Goal: Task Accomplishment & Management: Manage account settings

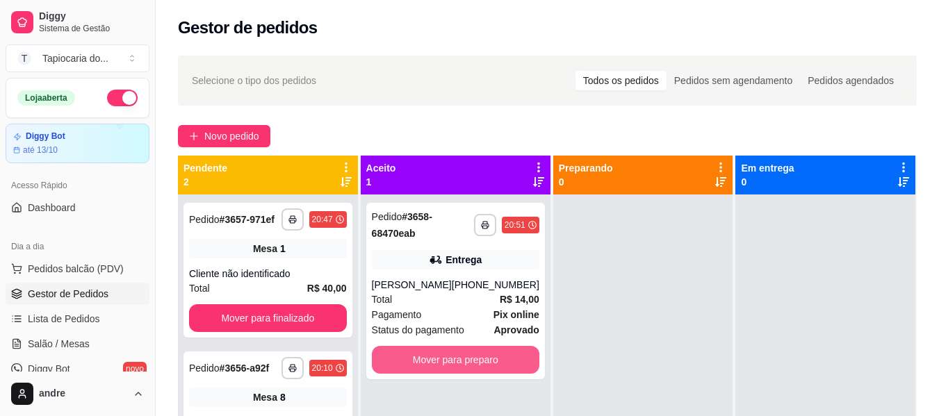
scroll to position [208, 0]
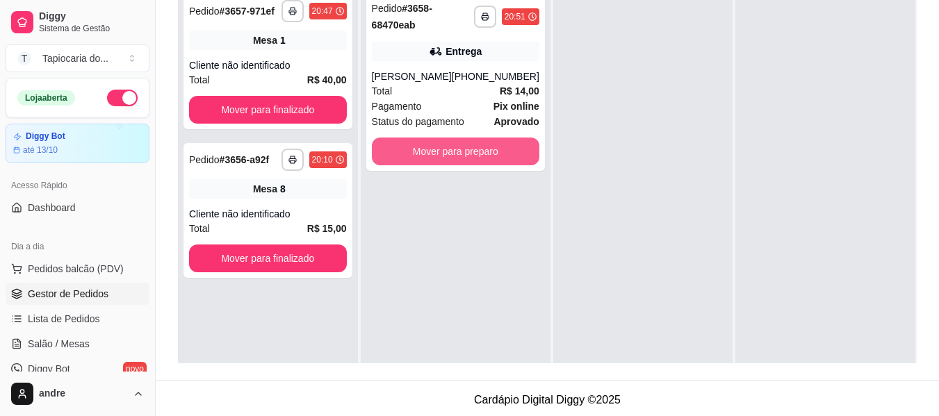
click at [476, 138] on button "Mover para preparo" at bounding box center [455, 152] width 167 height 28
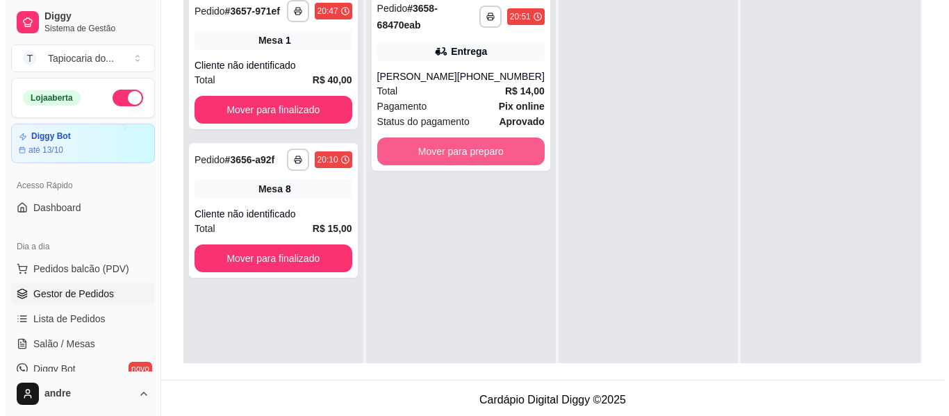
scroll to position [39, 0]
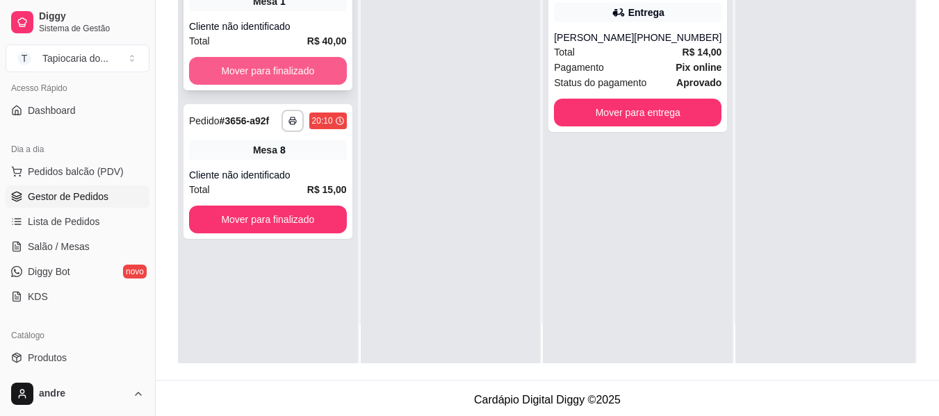
click at [277, 66] on button "Mover para finalizado" at bounding box center [268, 71] width 158 height 28
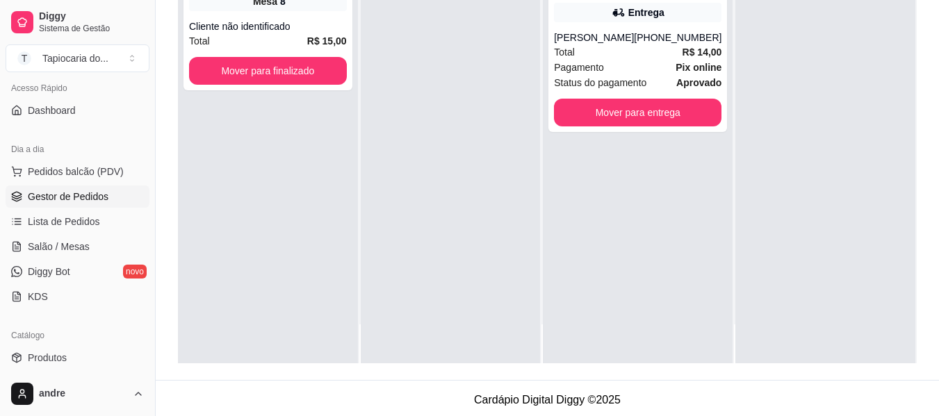
click at [316, 216] on div "**********" at bounding box center [268, 155] width 180 height 416
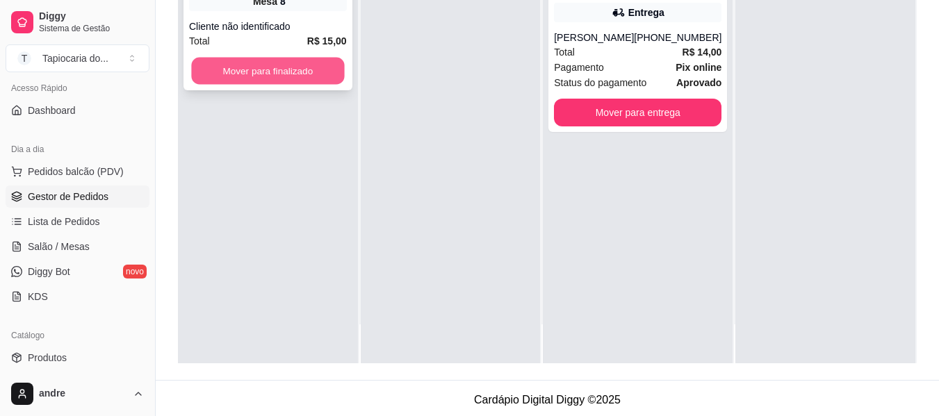
click at [314, 63] on button "Mover para finalizado" at bounding box center [267, 71] width 153 height 27
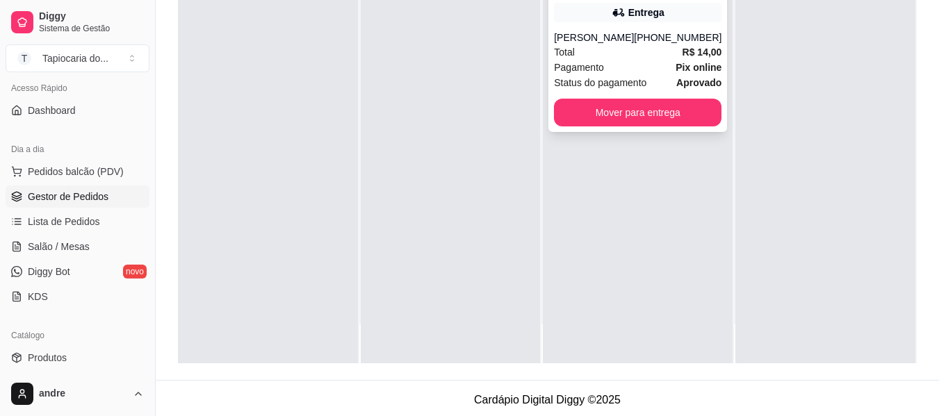
click at [665, 56] on div "Total R$ 14,00" at bounding box center [637, 51] width 167 height 15
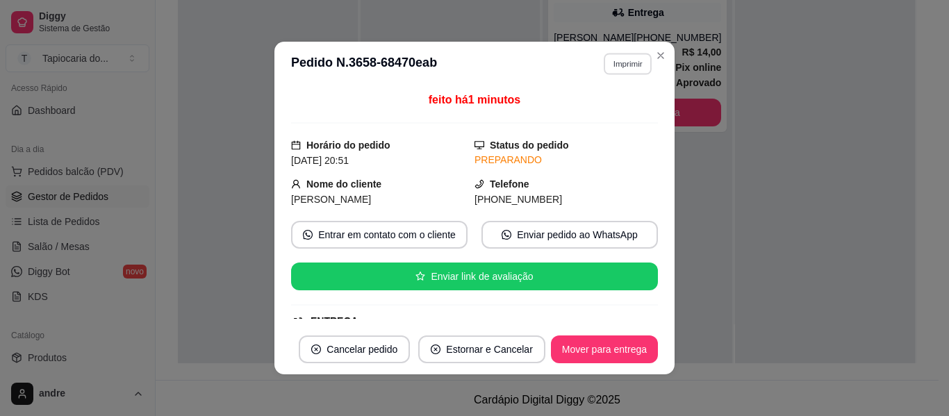
click at [626, 63] on button "Imprimir" at bounding box center [628, 64] width 48 height 22
click at [601, 113] on button "Impressora" at bounding box center [598, 112] width 101 height 22
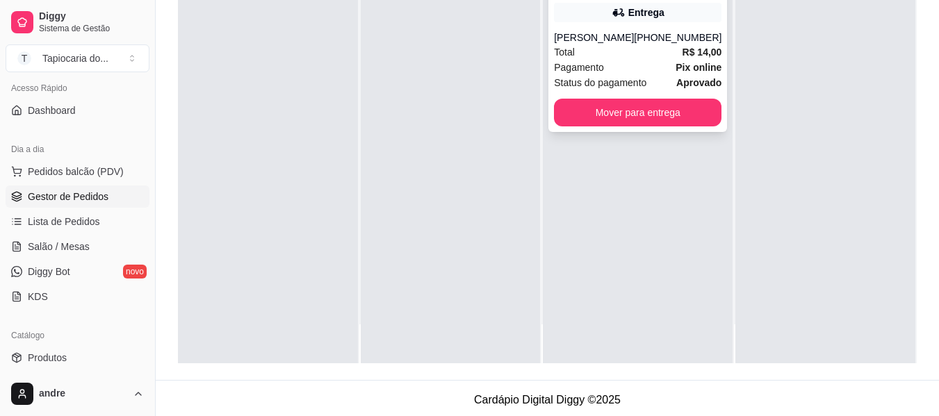
click at [641, 57] on div "Total R$ 14,00" at bounding box center [637, 51] width 167 height 15
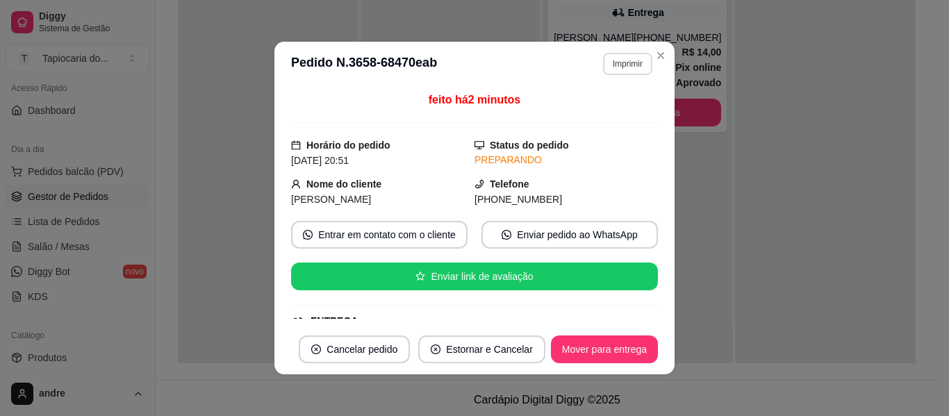
click at [608, 60] on button "Imprimir" at bounding box center [627, 64] width 49 height 22
click at [604, 115] on button "Impressora" at bounding box center [598, 112] width 97 height 22
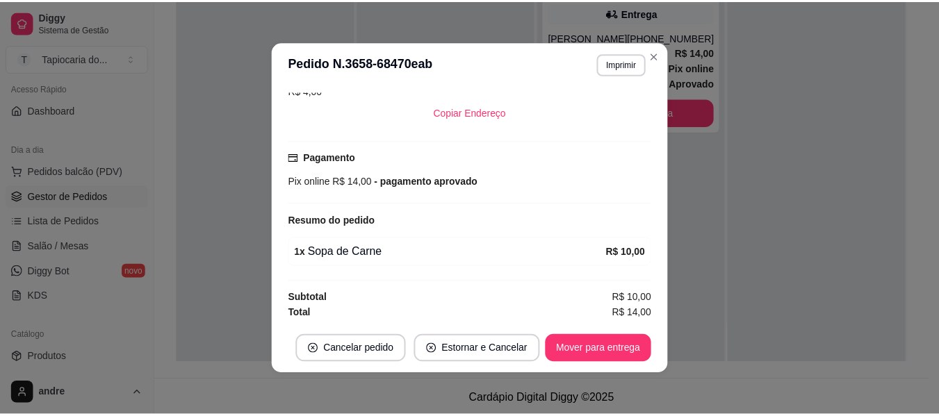
scroll to position [313, 0]
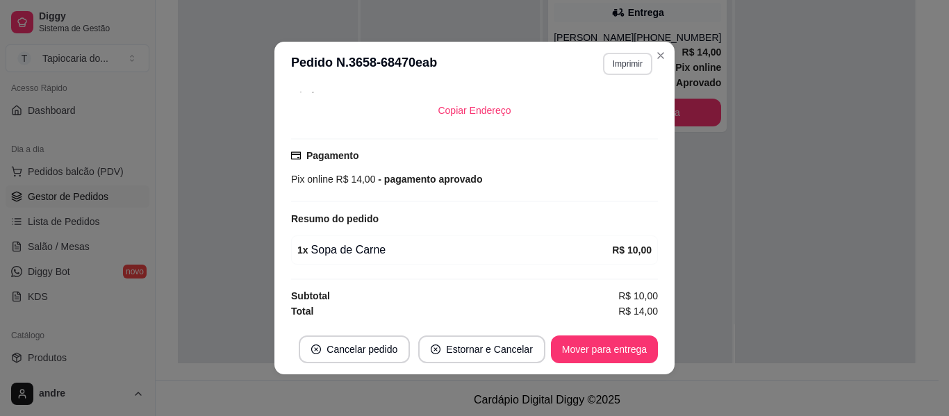
click at [627, 69] on button "Imprimir" at bounding box center [627, 64] width 49 height 22
click at [631, 109] on button "Impressora" at bounding box center [597, 112] width 97 height 22
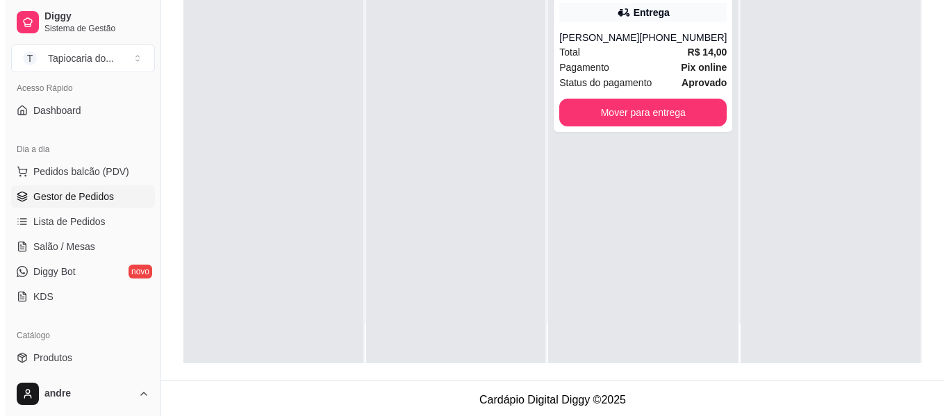
scroll to position [0, 0]
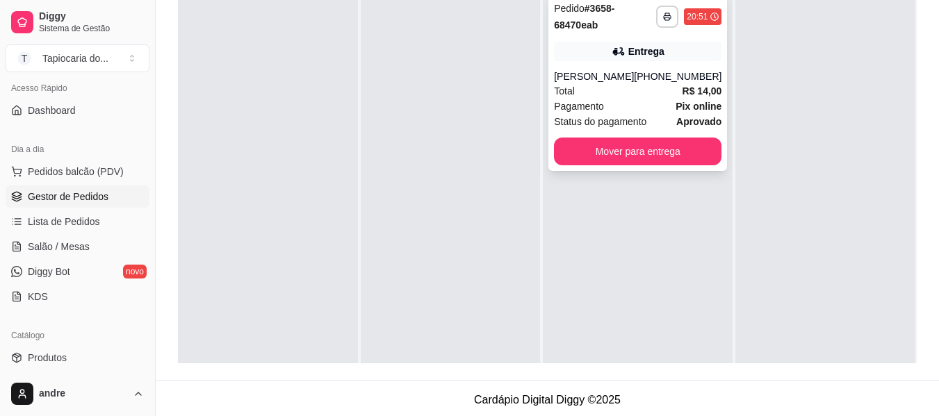
click at [623, 99] on div "Pagamento Pix online" at bounding box center [637, 106] width 167 height 15
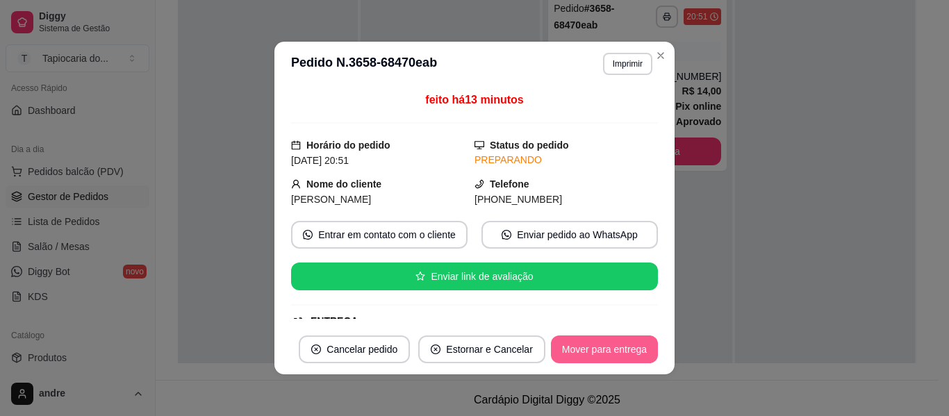
click at [621, 336] on button "Mover para entrega" at bounding box center [604, 350] width 107 height 28
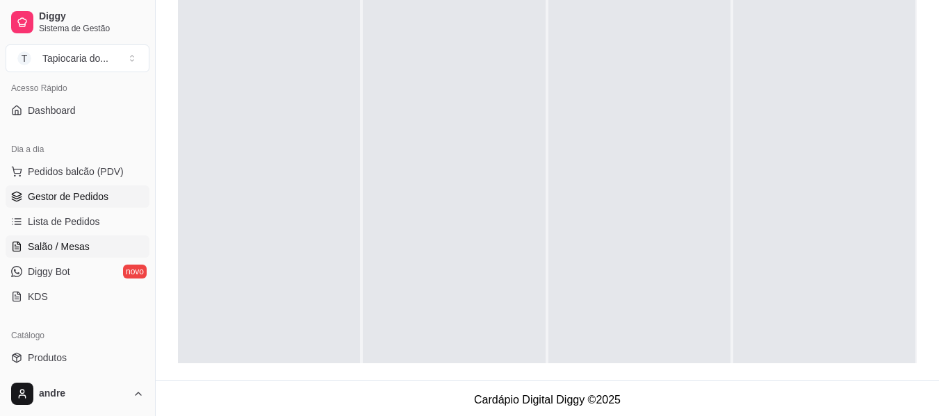
click at [112, 242] on link "Salão / Mesas" at bounding box center [78, 247] width 144 height 22
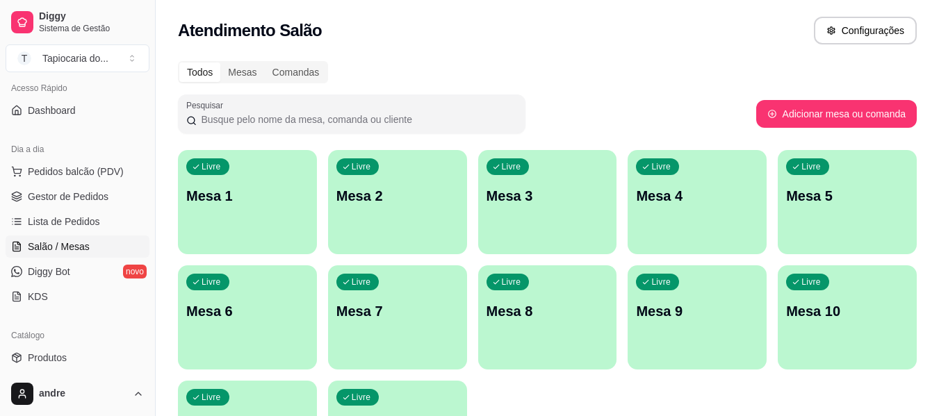
click at [265, 230] on div "Livre Mesa 1" at bounding box center [247, 194] width 139 height 88
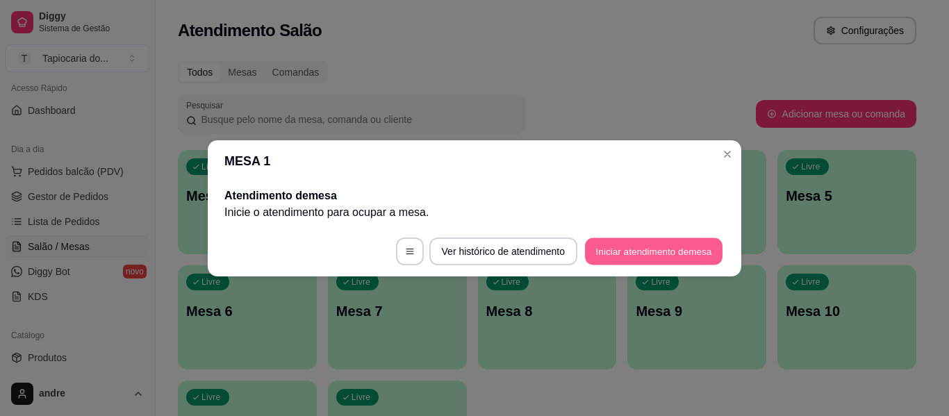
click at [678, 255] on button "Iniciar atendimento de mesa" at bounding box center [654, 251] width 138 height 27
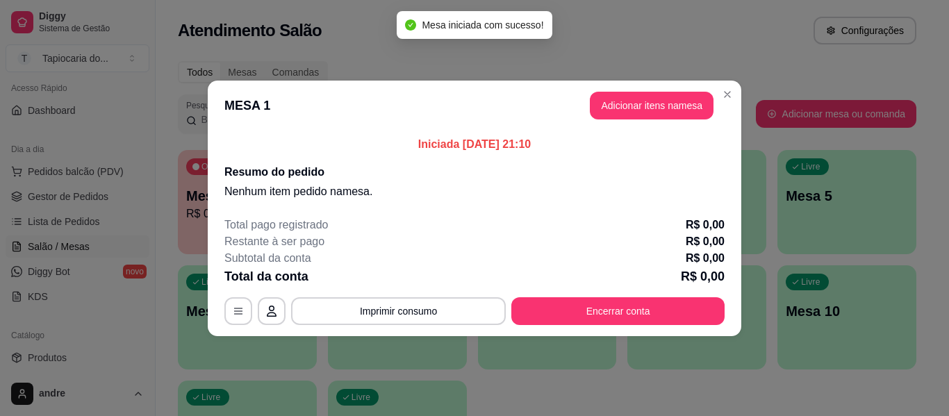
click at [669, 122] on header "MESA 1 Adicionar itens na mesa" at bounding box center [475, 106] width 534 height 50
click at [669, 114] on button "Adicionar itens na mesa" at bounding box center [652, 106] width 124 height 28
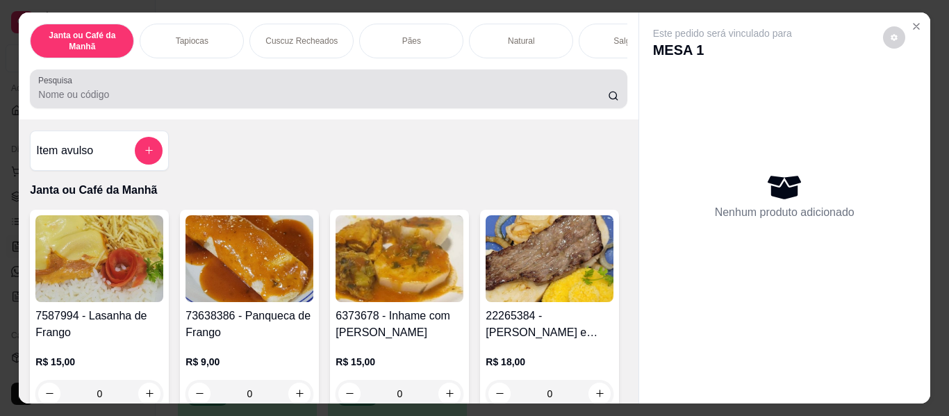
click at [357, 108] on div "Pesquisa" at bounding box center [328, 88] width 597 height 39
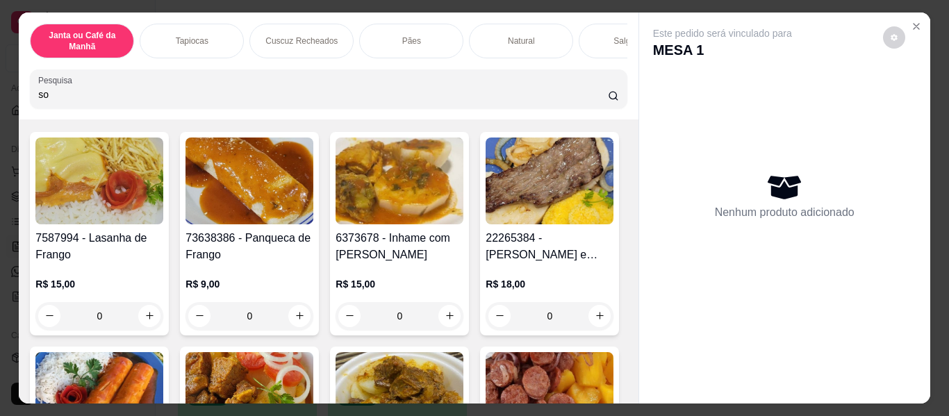
scroll to position [764, 0]
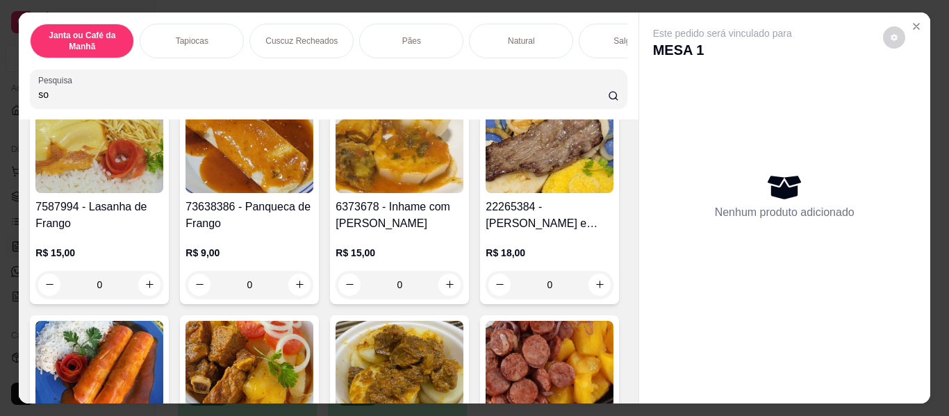
type input "so"
click at [595, 47] on icon "increase-product-quantity" at bounding box center [600, 42] width 10 height 10
type input "1"
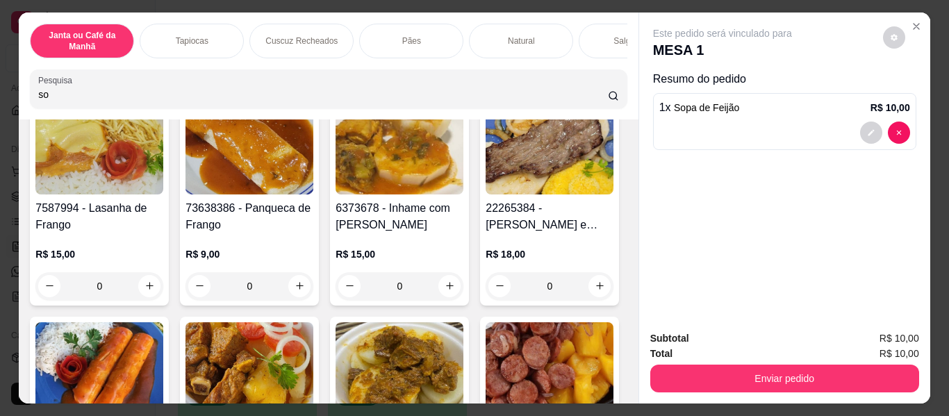
click at [446, 47] on icon "increase-product-quantity" at bounding box center [450, 43] width 8 height 8
type input "1"
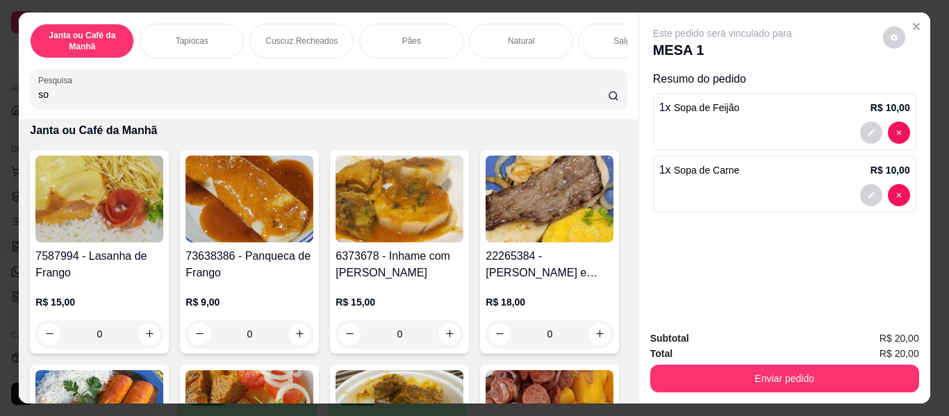
scroll to position [486, 0]
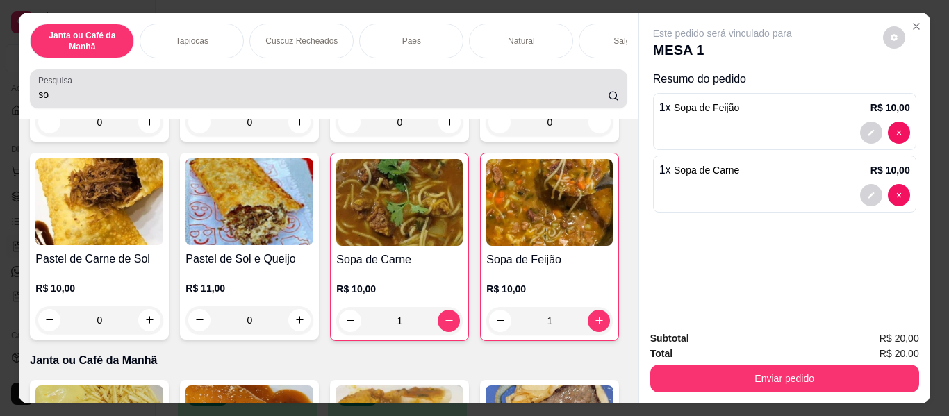
click at [429, 95] on input "so" at bounding box center [323, 95] width 570 height 14
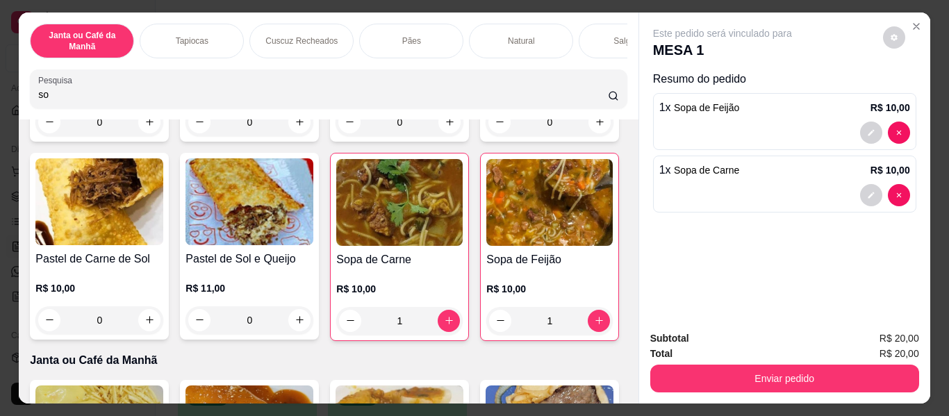
type input "s"
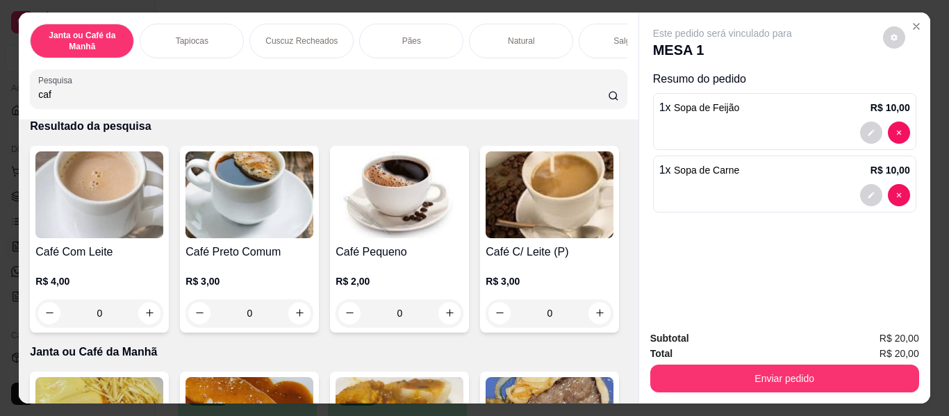
scroll to position [38, 0]
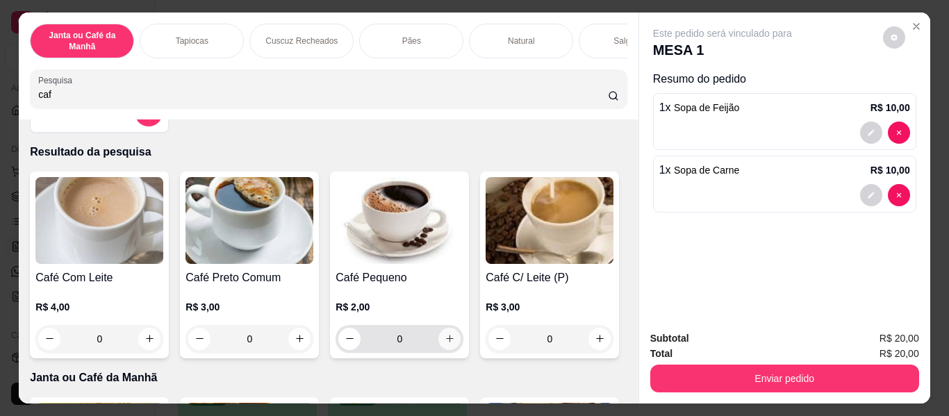
type input "caf"
click at [450, 343] on button "increase-product-quantity" at bounding box center [450, 339] width 22 height 22
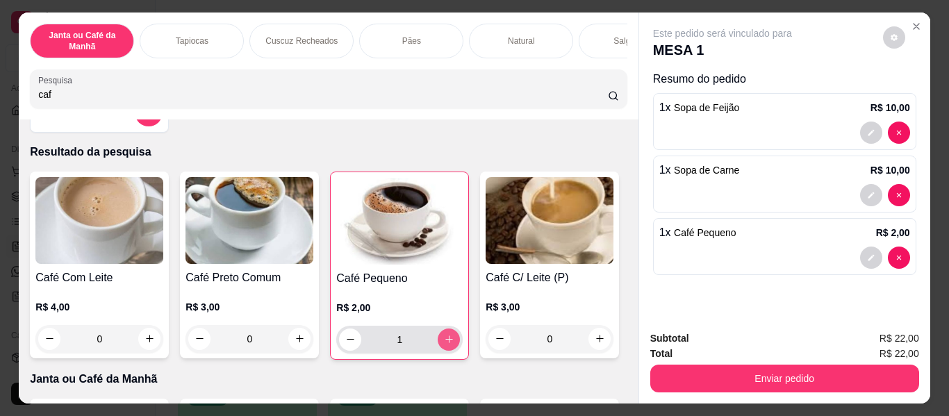
type input "1"
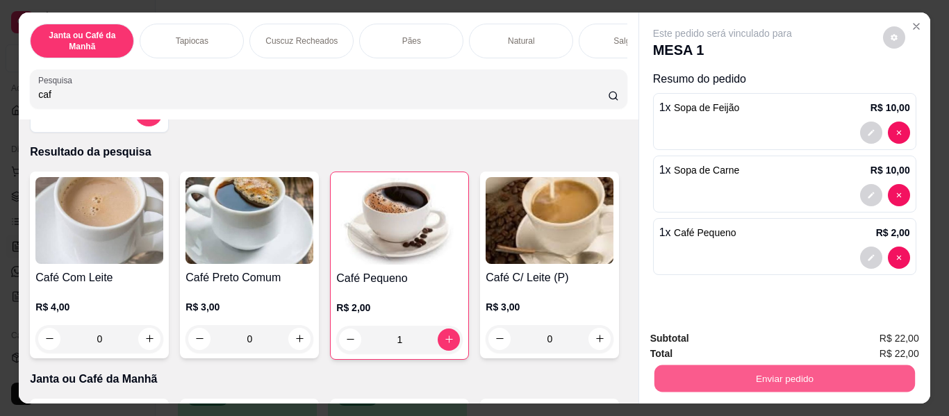
click at [851, 380] on button "Enviar pedido" at bounding box center [784, 379] width 261 height 27
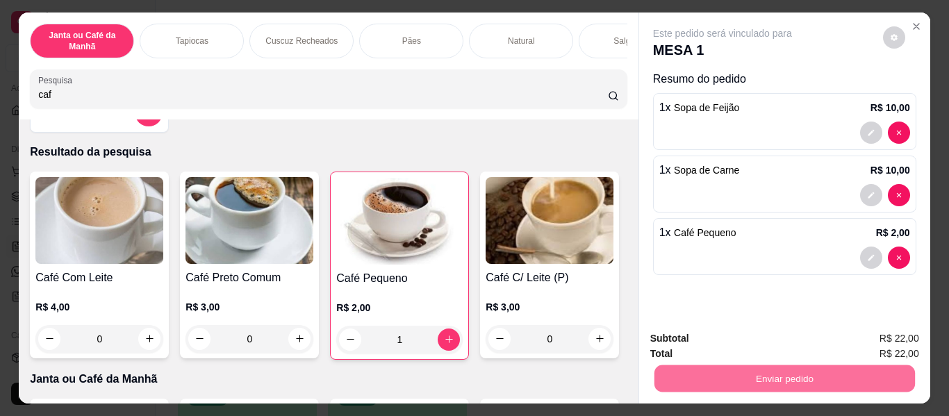
click at [919, 332] on button "Enviar pedido" at bounding box center [883, 340] width 79 height 26
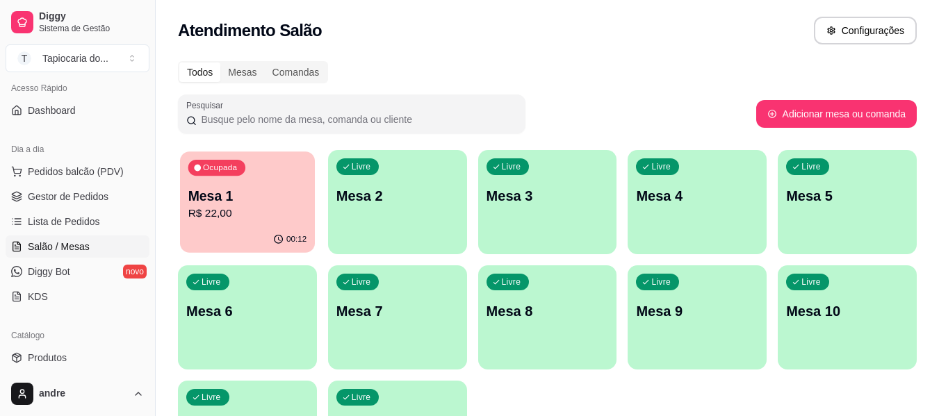
click at [302, 190] on p "Mesa 1" at bounding box center [247, 196] width 119 height 19
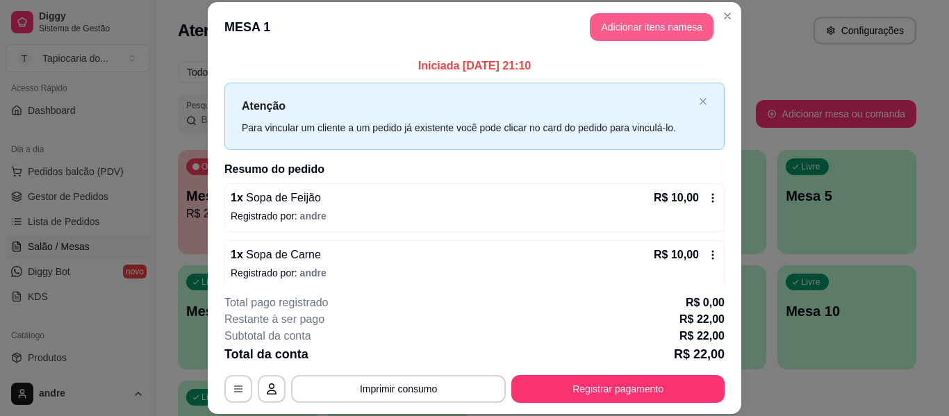
click at [676, 25] on button "Adicionar itens na mesa" at bounding box center [652, 27] width 124 height 28
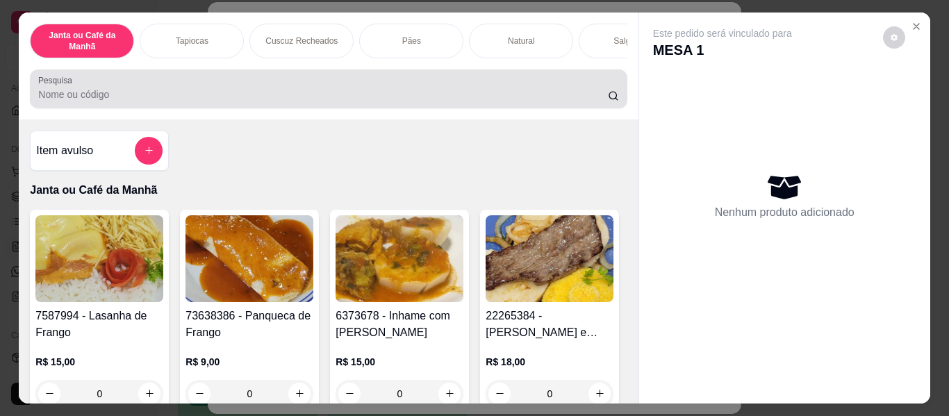
click at [516, 101] on input "Pesquisa" at bounding box center [323, 95] width 570 height 14
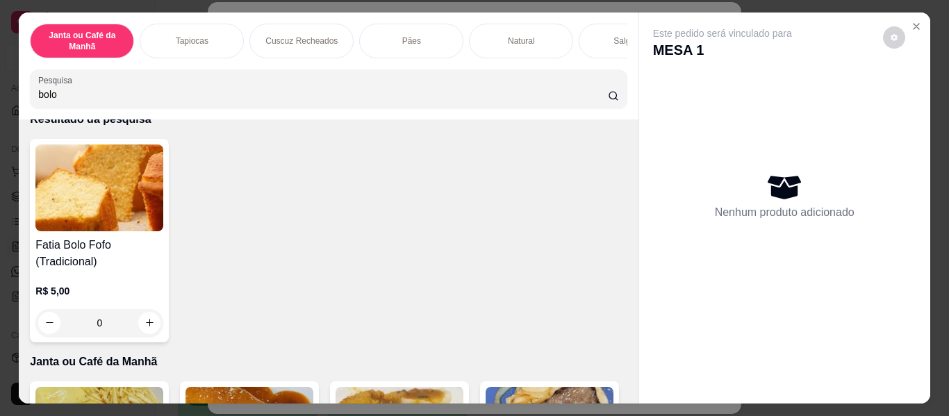
scroll to position [139, 0]
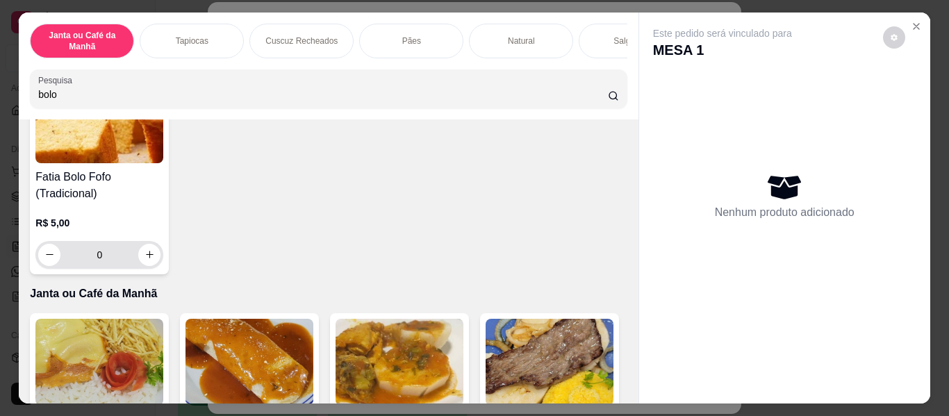
type input "bolo"
click at [143, 252] on button "increase-product-quantity" at bounding box center [150, 255] width 22 height 22
type input "1"
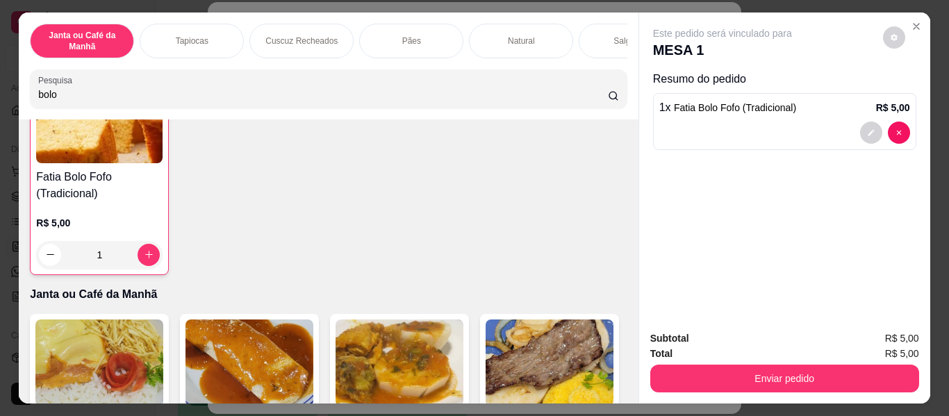
scroll to position [0, 0]
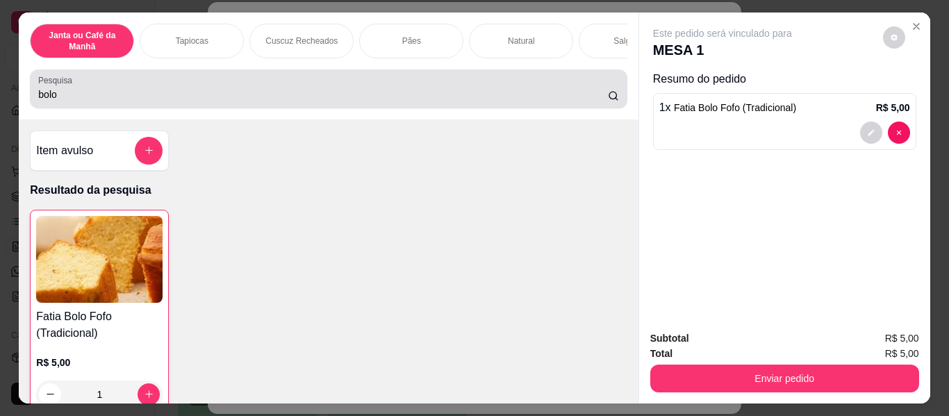
click at [286, 81] on div "bolo" at bounding box center [328, 89] width 580 height 28
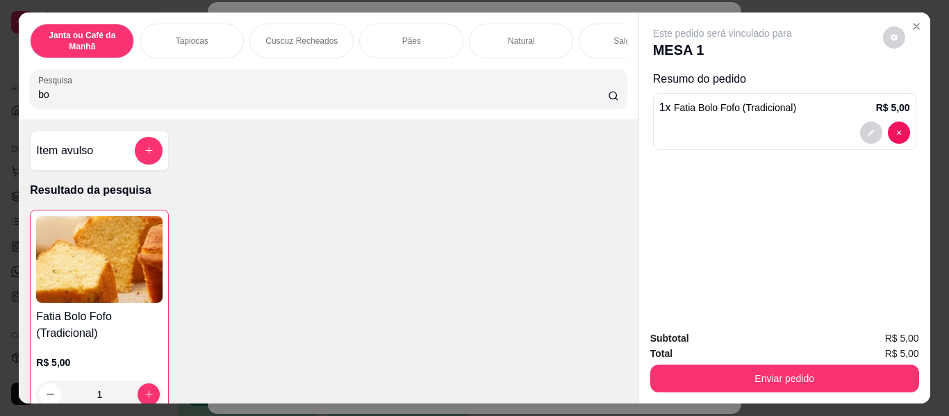
type input "b"
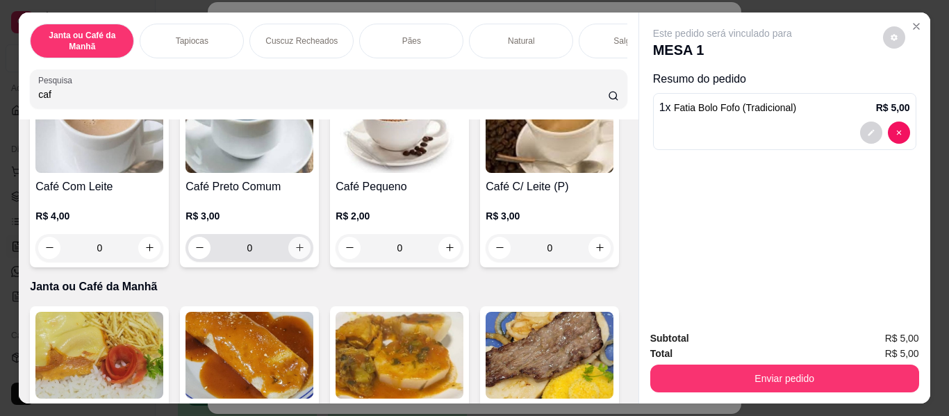
scroll to position [139, 0]
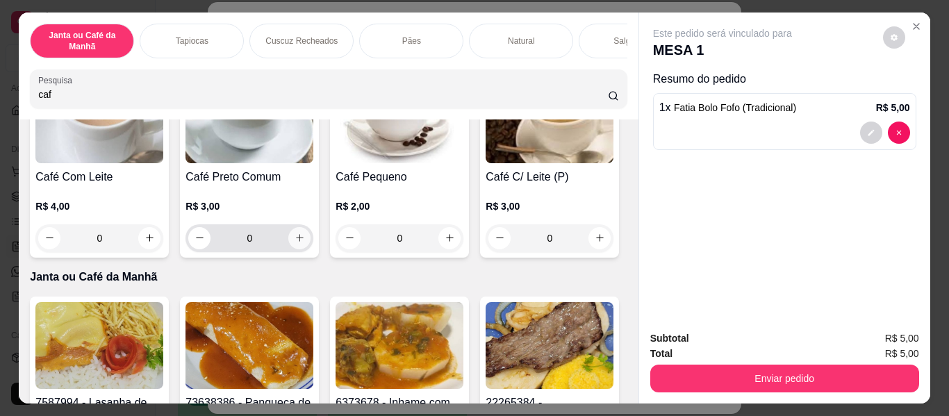
type input "caf"
click at [289, 246] on button "increase-product-quantity" at bounding box center [300, 238] width 22 height 22
type input "1"
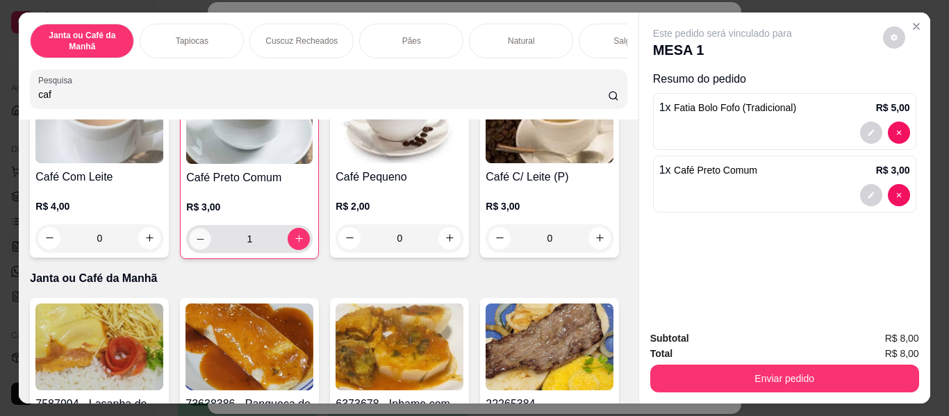
click at [195, 240] on icon "decrease-product-quantity" at bounding box center [200, 239] width 10 height 10
type input "0"
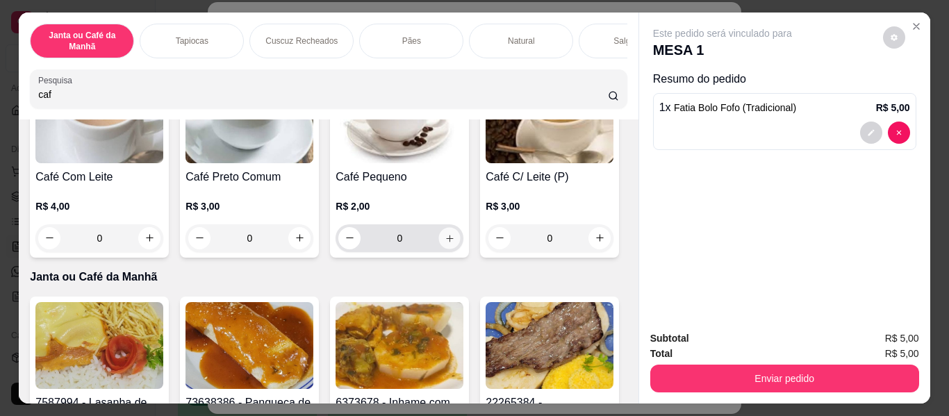
click at [449, 241] on icon "increase-product-quantity" at bounding box center [450, 239] width 10 height 10
type input "1"
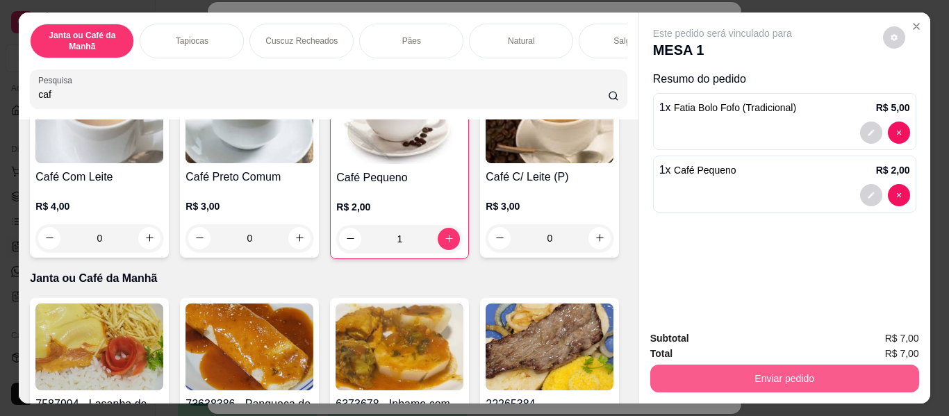
click at [813, 378] on button "Enviar pedido" at bounding box center [784, 379] width 269 height 28
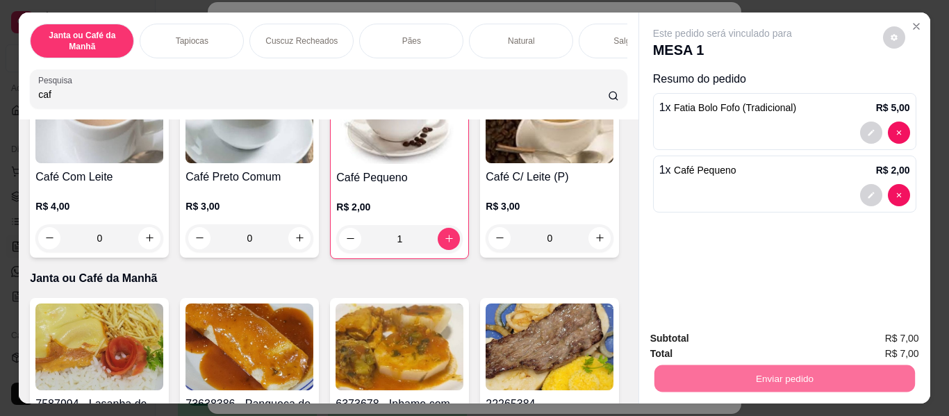
click at [886, 342] on button "Enviar pedido" at bounding box center [883, 340] width 79 height 26
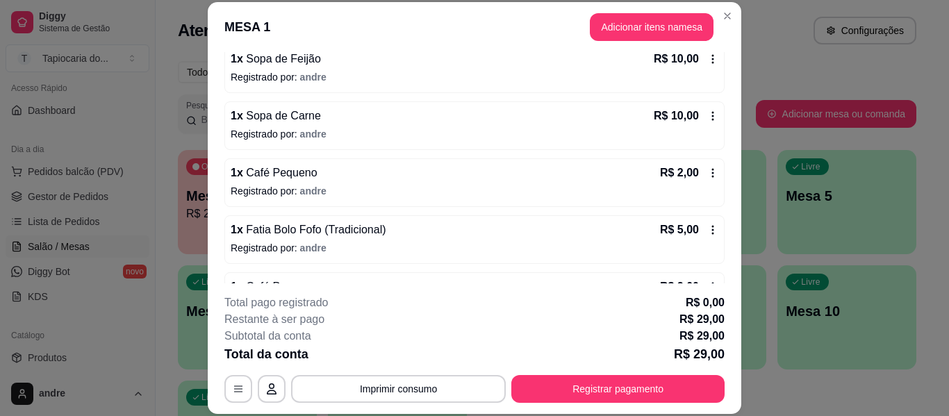
scroll to position [182, 0]
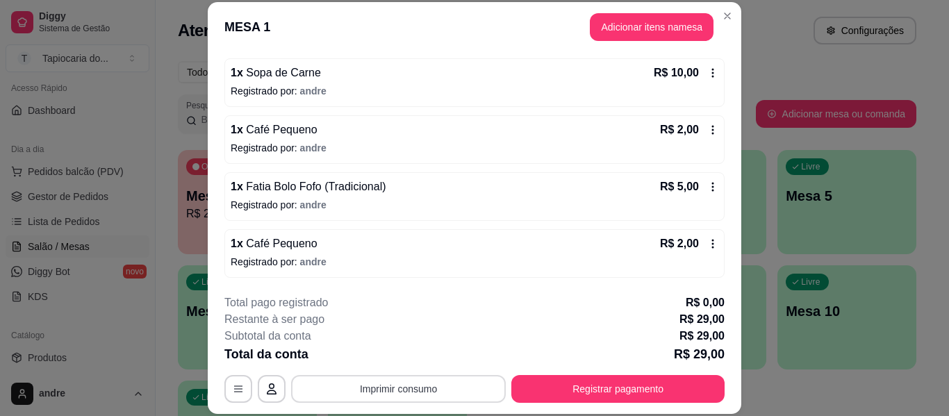
click at [426, 382] on button "Imprimir consumo" at bounding box center [398, 389] width 215 height 28
click at [421, 354] on button "Impressora" at bounding box center [397, 357] width 101 height 22
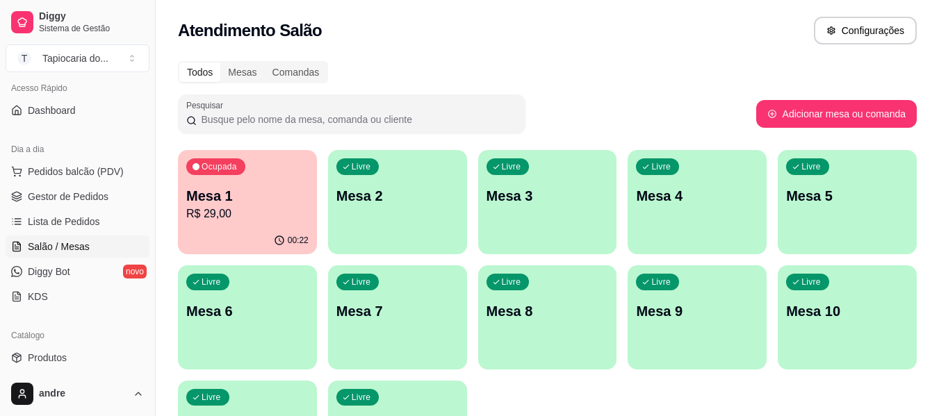
click at [264, 202] on button "Ocupada Mesa 1 R$ 29,00 00:22" at bounding box center [247, 202] width 139 height 104
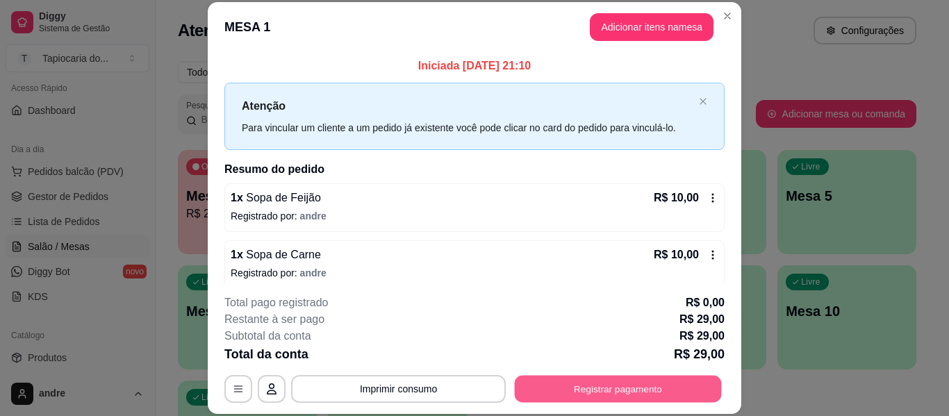
click at [656, 392] on button "Registrar pagamento" at bounding box center [618, 389] width 207 height 27
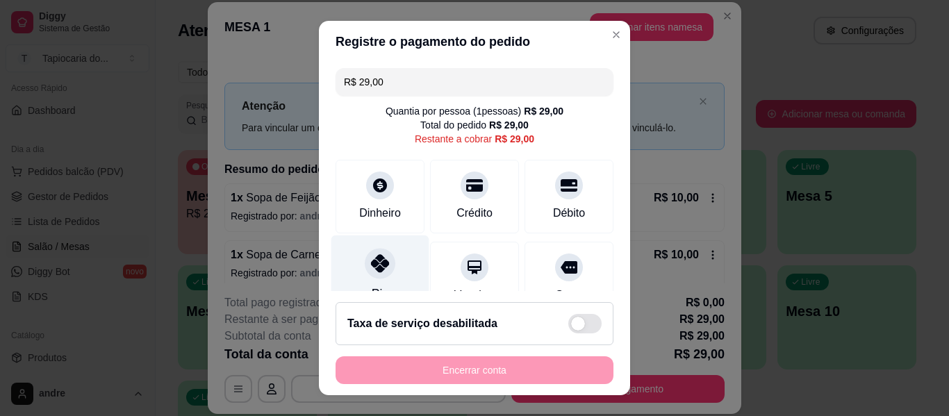
click at [399, 281] on div "Pix" at bounding box center [381, 276] width 98 height 81
type input "R$ 0,00"
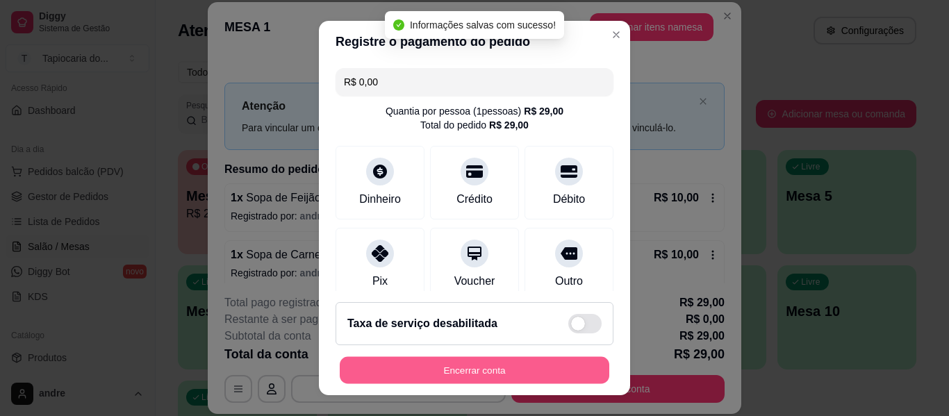
click at [529, 367] on button "Encerrar conta" at bounding box center [475, 370] width 270 height 27
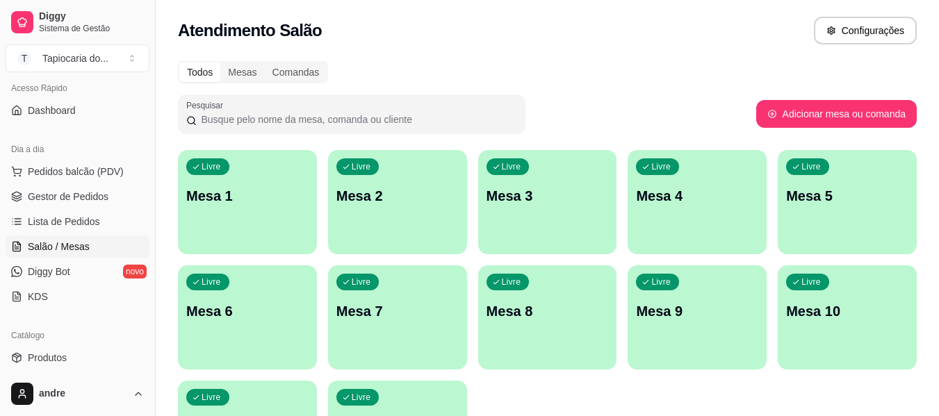
click at [403, 224] on div "Livre Mesa 2" at bounding box center [397, 194] width 139 height 88
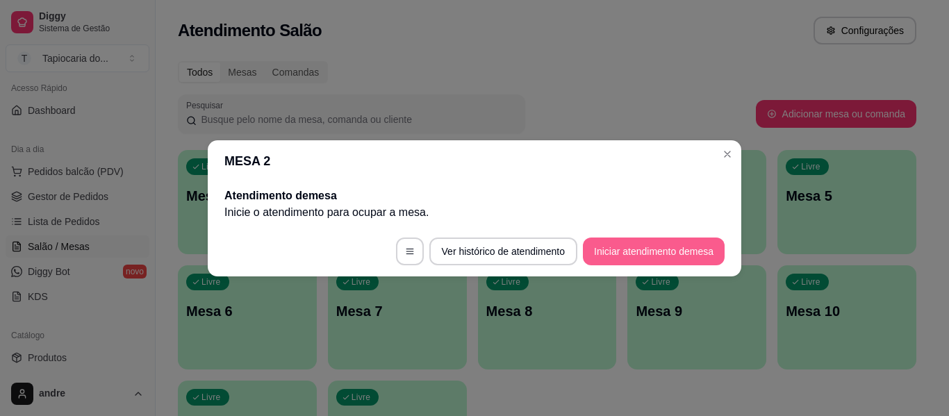
click at [630, 251] on button "Iniciar atendimento de mesa" at bounding box center [654, 252] width 142 height 28
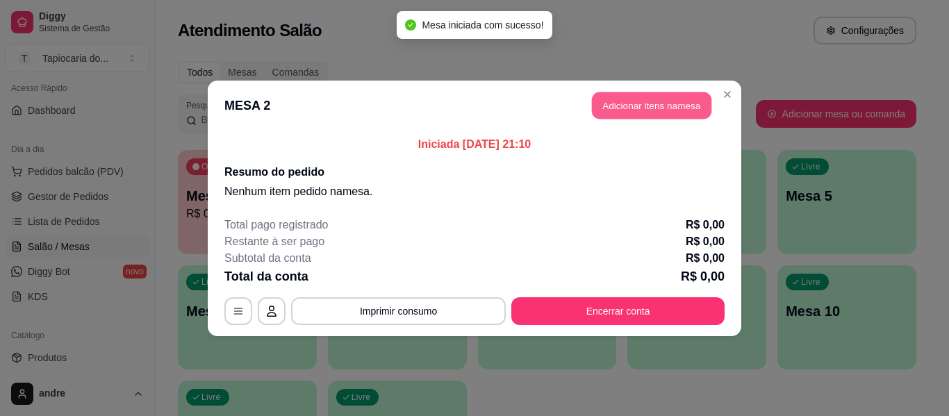
click at [666, 98] on button "Adicionar itens na mesa" at bounding box center [652, 105] width 120 height 27
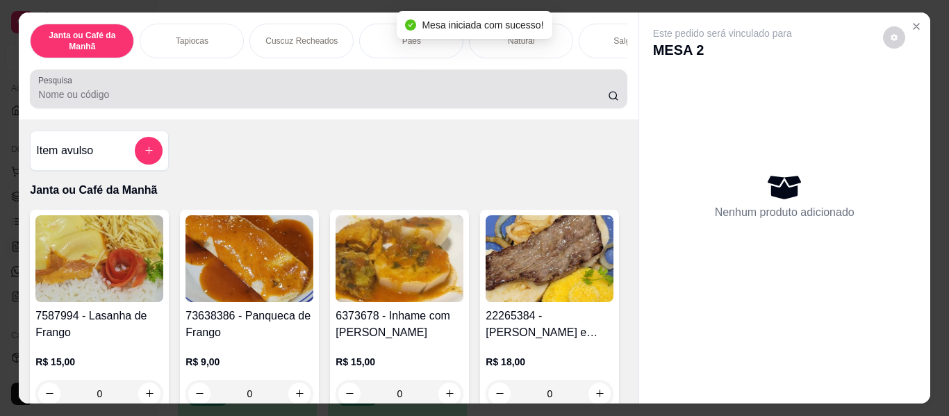
click at [545, 101] on input "Pesquisa" at bounding box center [323, 95] width 570 height 14
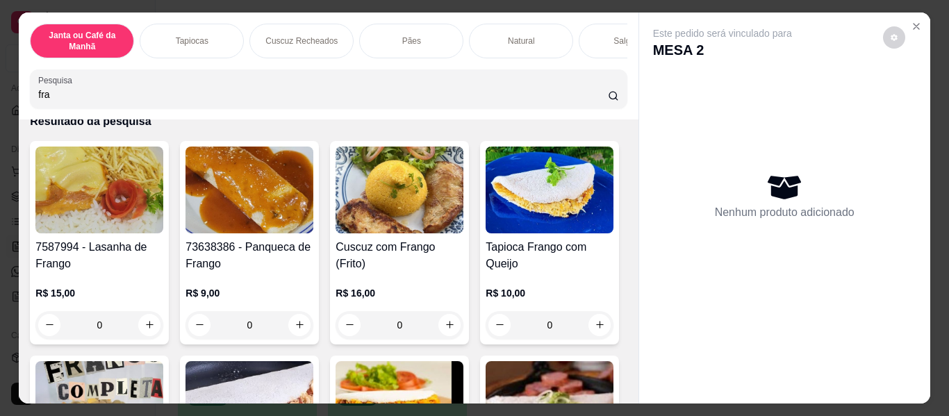
scroll to position [69, 0]
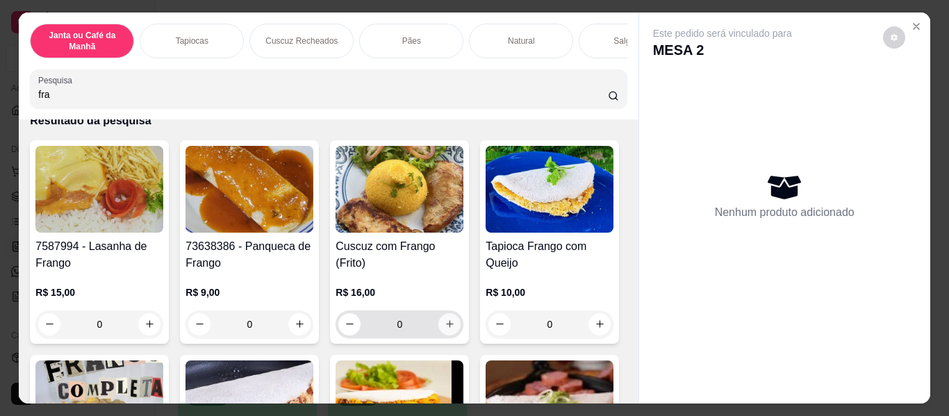
type input "fra"
click at [449, 322] on button "increase-product-quantity" at bounding box center [450, 324] width 22 height 22
type input "1"
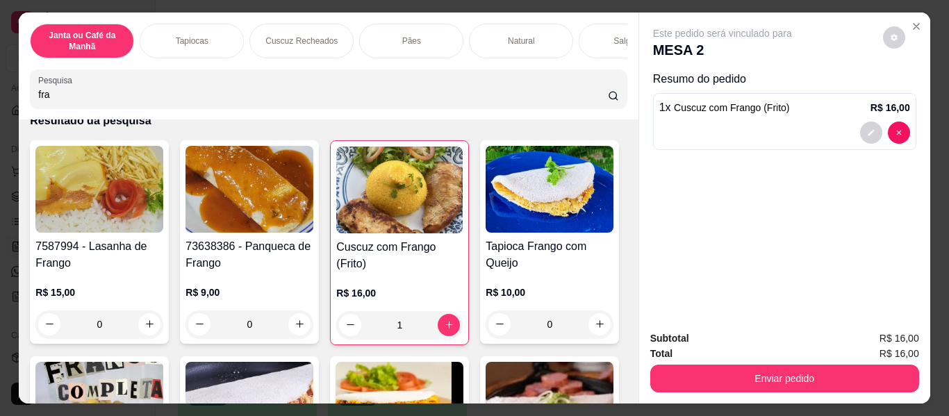
scroll to position [0, 0]
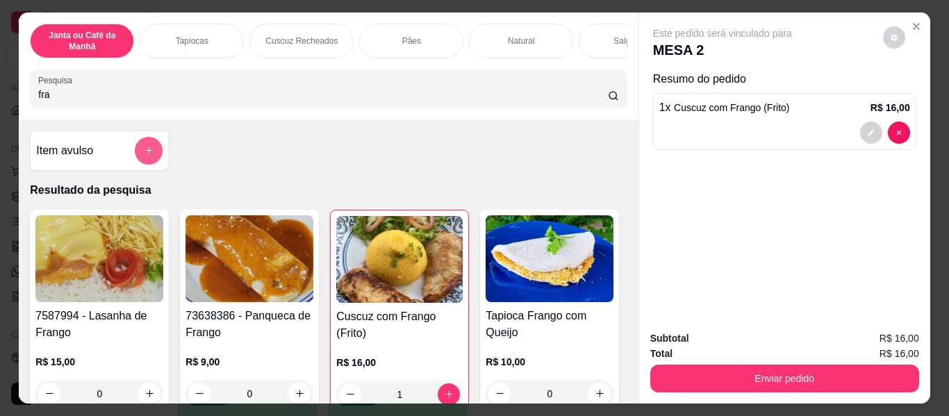
click at [148, 156] on icon "add-separate-item" at bounding box center [149, 150] width 10 height 10
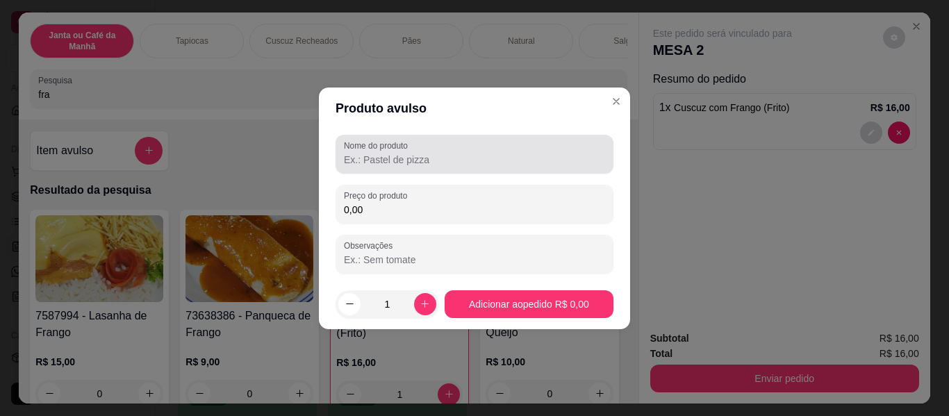
click at [392, 152] on div at bounding box center [474, 154] width 261 height 28
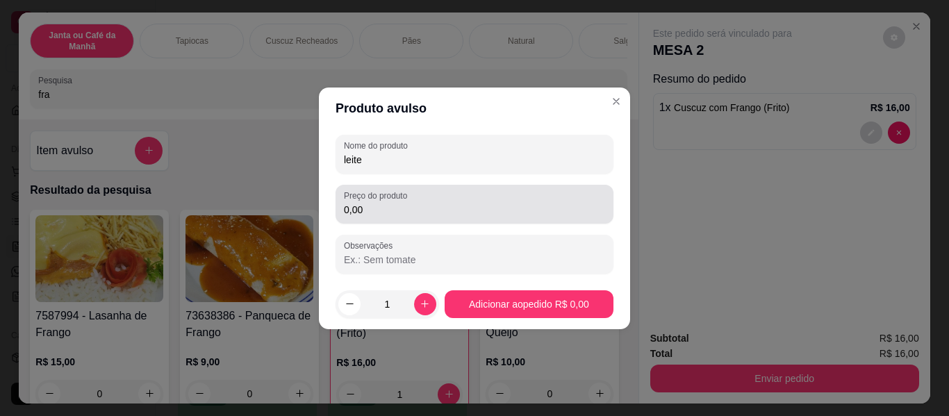
type input "leite"
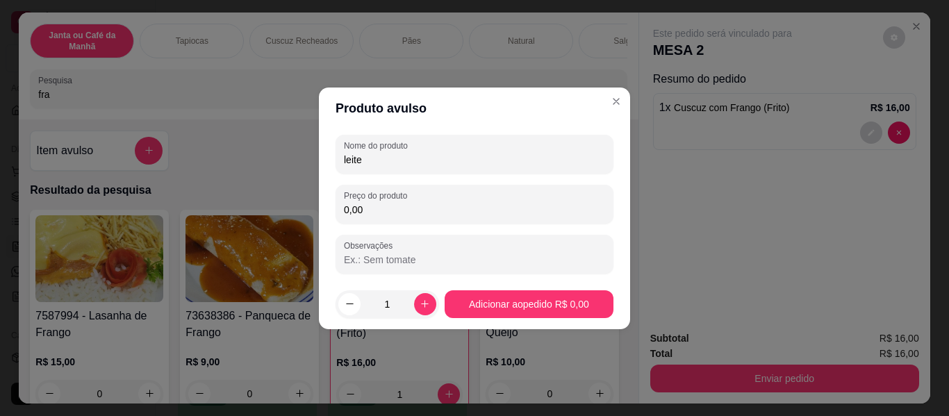
click at [389, 209] on input "0,00" at bounding box center [474, 210] width 261 height 14
type input "4,00"
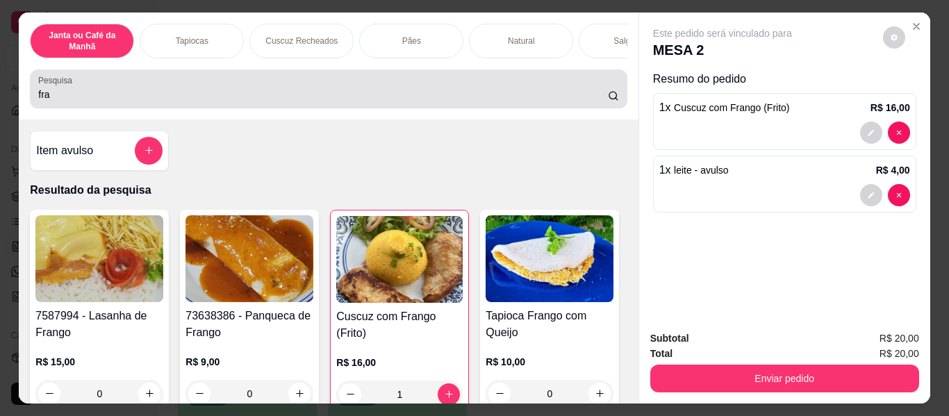
click at [399, 101] on input "fra" at bounding box center [323, 95] width 570 height 14
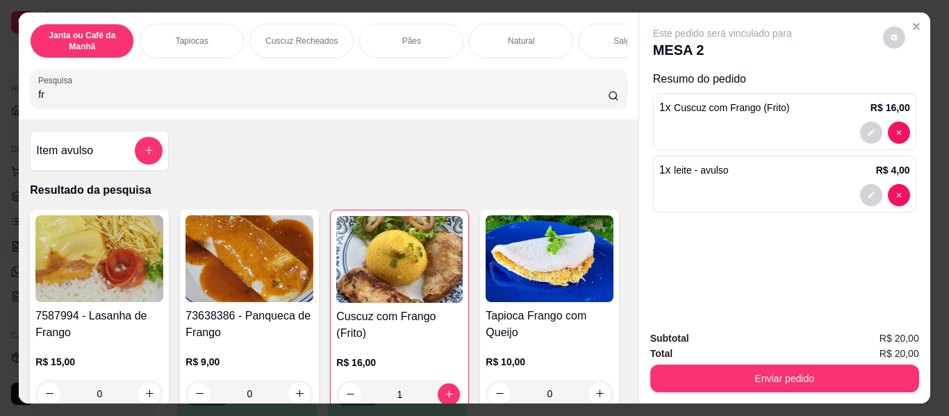
type input "f"
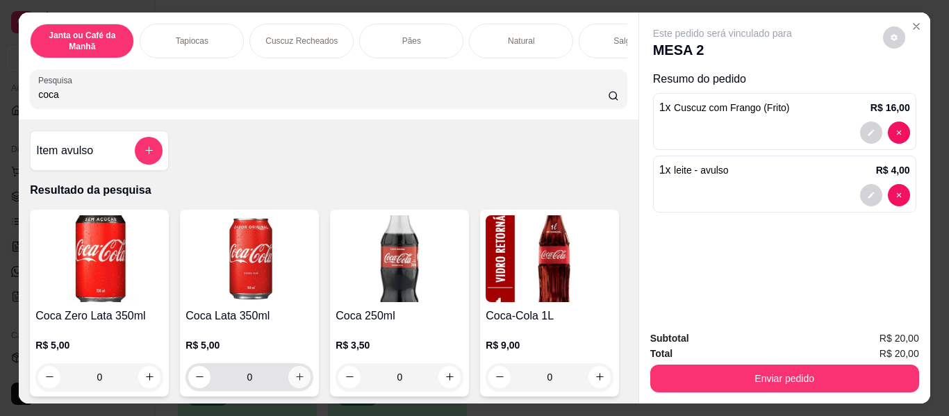
type input "coca"
click at [295, 383] on icon "increase-product-quantity" at bounding box center [300, 378] width 10 height 10
type input "1"
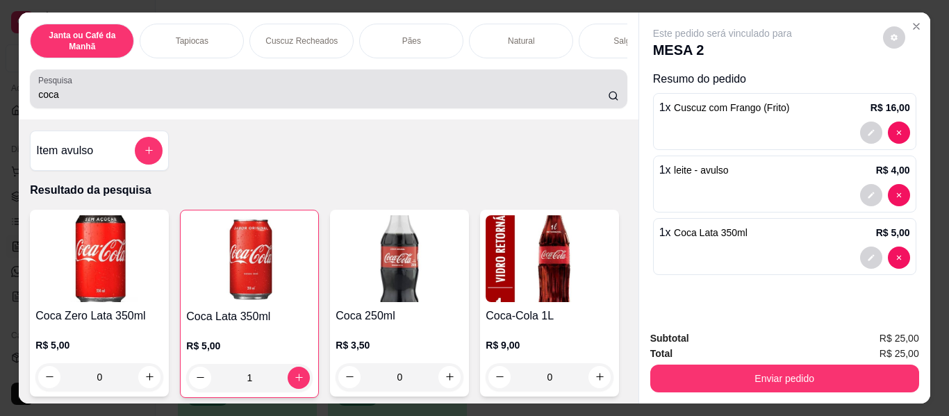
click at [443, 108] on div "Pesquisa coca" at bounding box center [328, 88] width 597 height 39
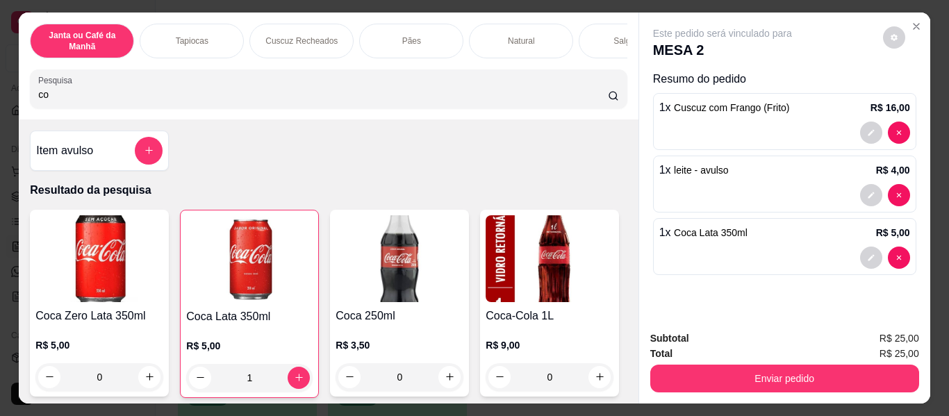
type input "c"
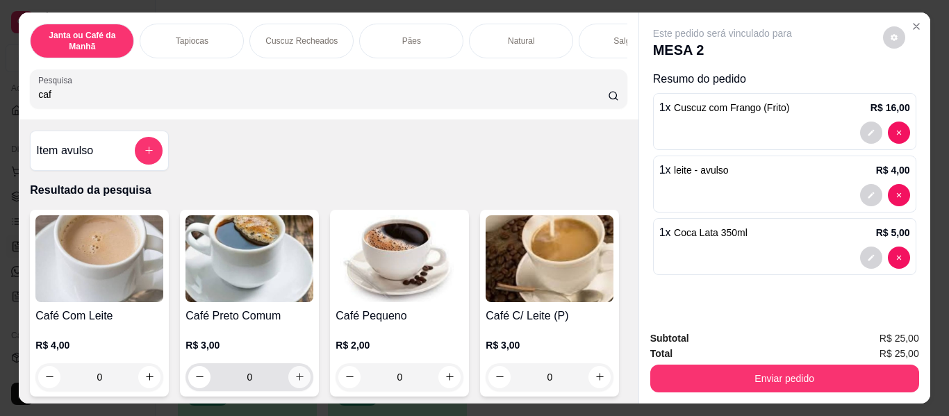
type input "caf"
click at [295, 382] on icon "increase-product-quantity" at bounding box center [300, 378] width 10 height 10
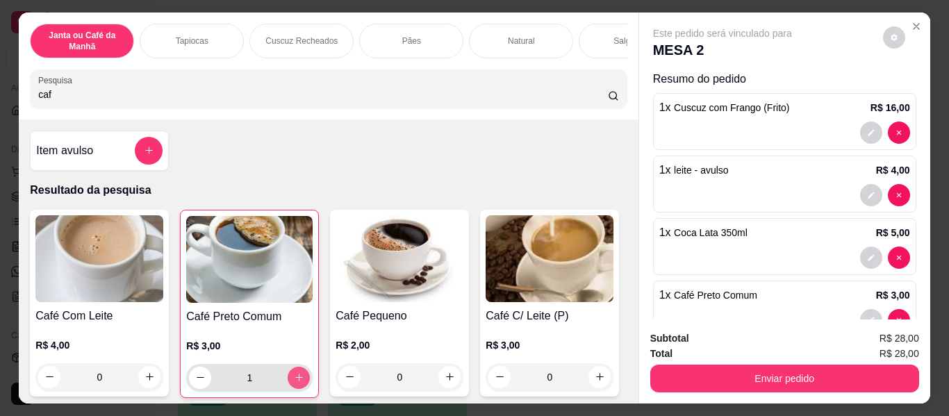
type input "1"
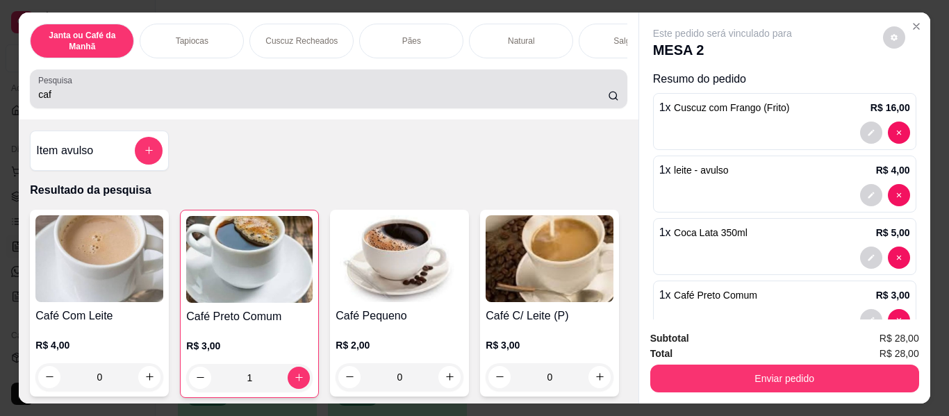
click at [461, 90] on div "caf" at bounding box center [328, 89] width 580 height 28
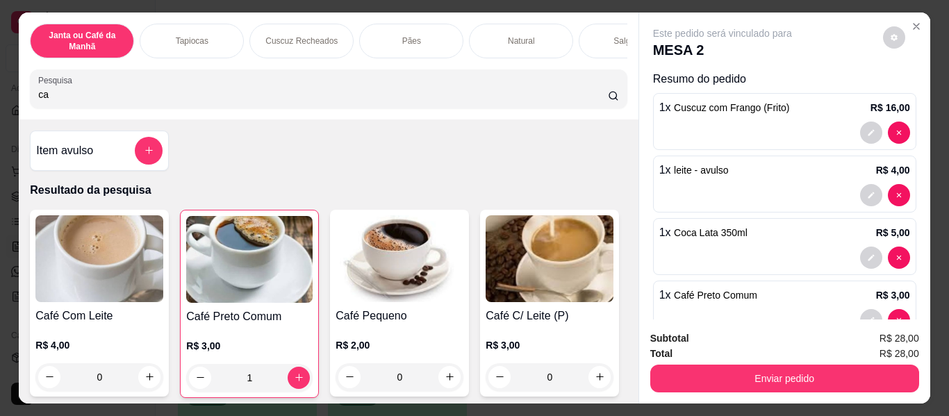
type input "c"
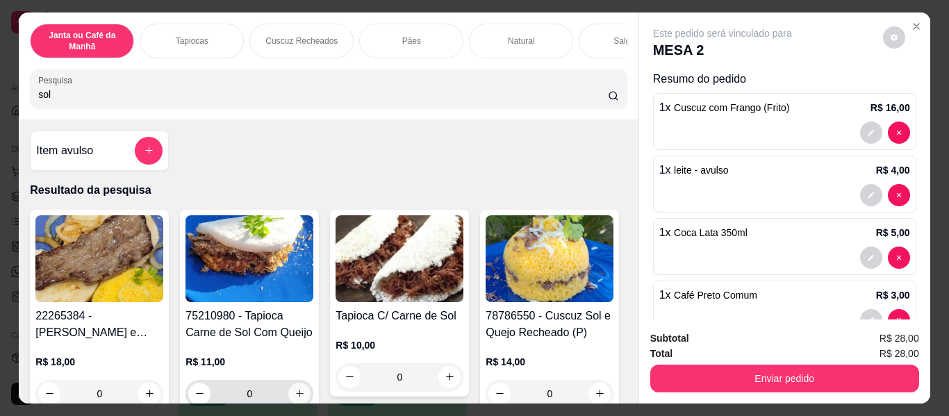
type input "sol"
click at [295, 395] on icon "increase-product-quantity" at bounding box center [300, 393] width 10 height 10
type input "1"
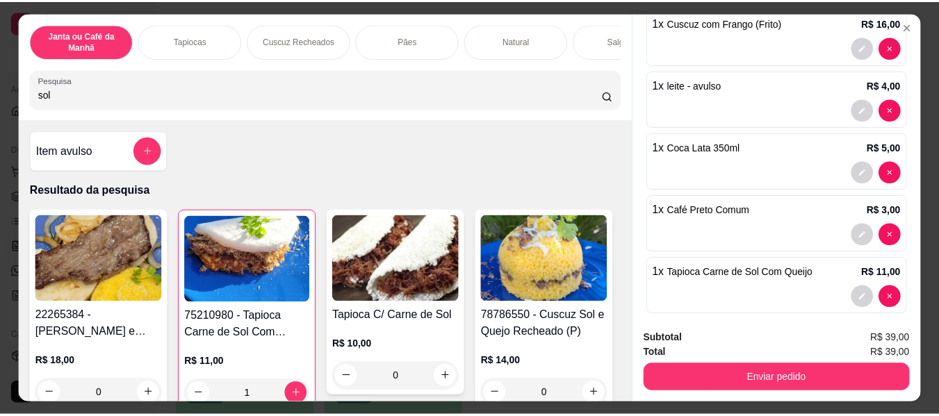
scroll to position [99, 0]
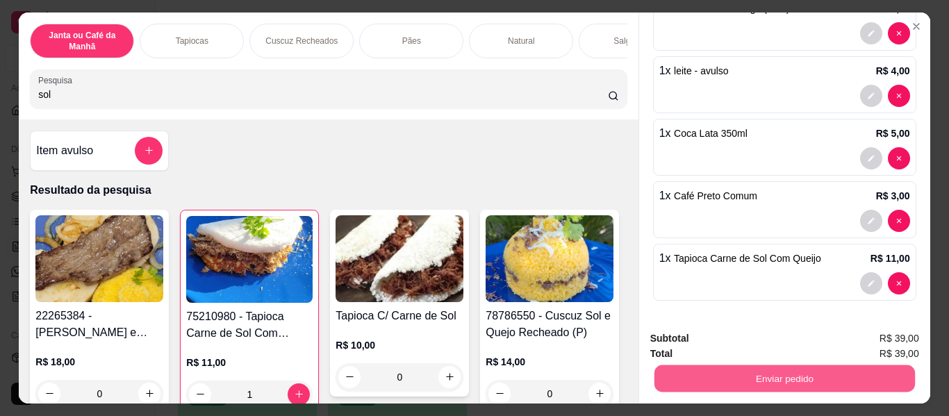
click at [781, 379] on button "Enviar pedido" at bounding box center [784, 379] width 261 height 27
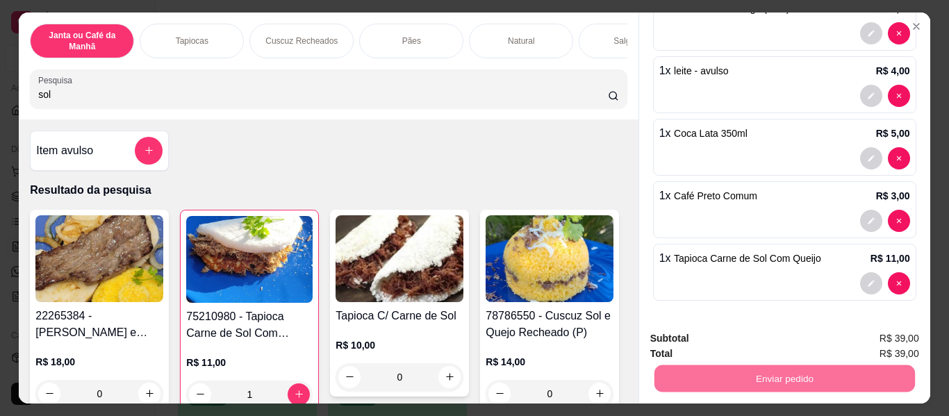
click at [862, 345] on button "Enviar pedido" at bounding box center [883, 340] width 76 height 26
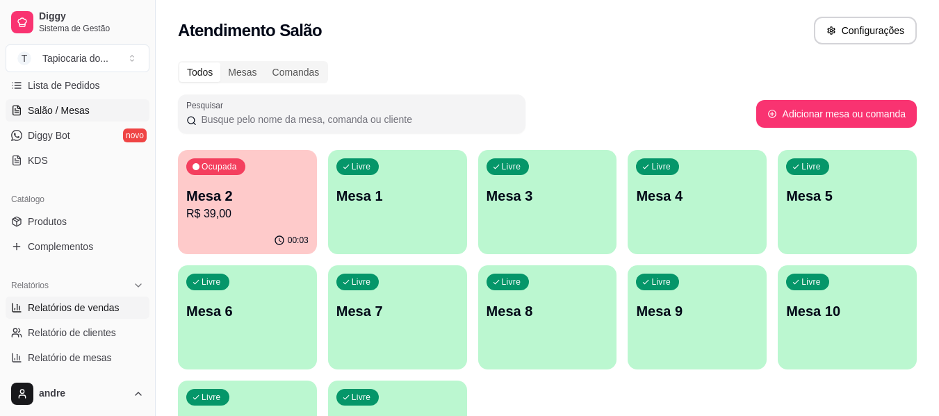
scroll to position [236, 0]
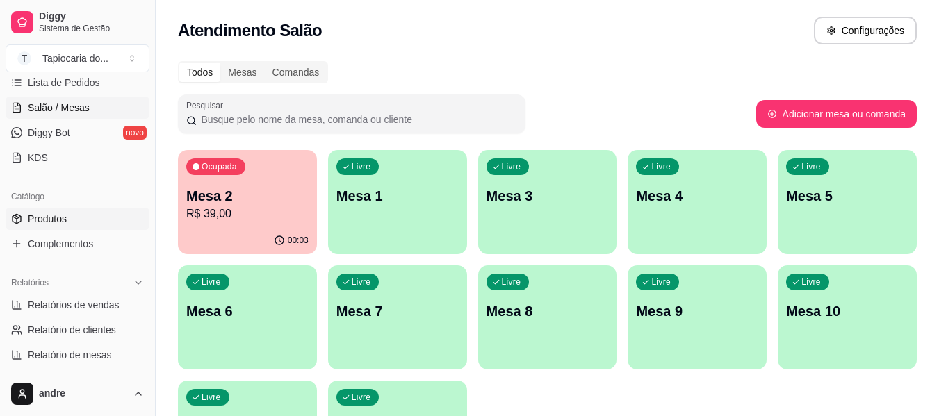
click at [63, 215] on span "Produtos" at bounding box center [47, 219] width 39 height 14
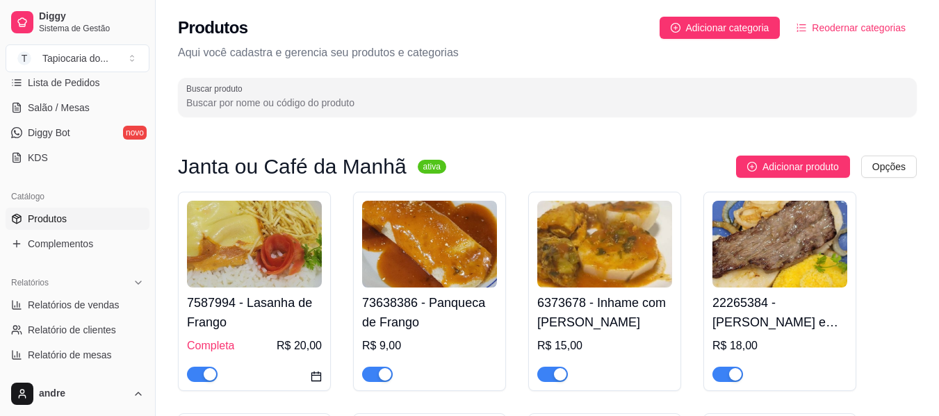
click at [334, 97] on input "Buscar produto" at bounding box center [547, 103] width 722 height 14
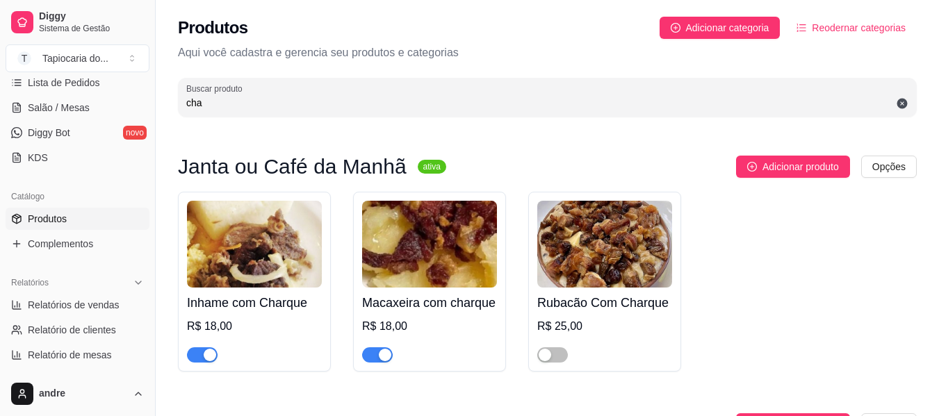
click at [188, 358] on span "button" at bounding box center [202, 354] width 31 height 15
click at [370, 361] on span "button" at bounding box center [377, 354] width 31 height 15
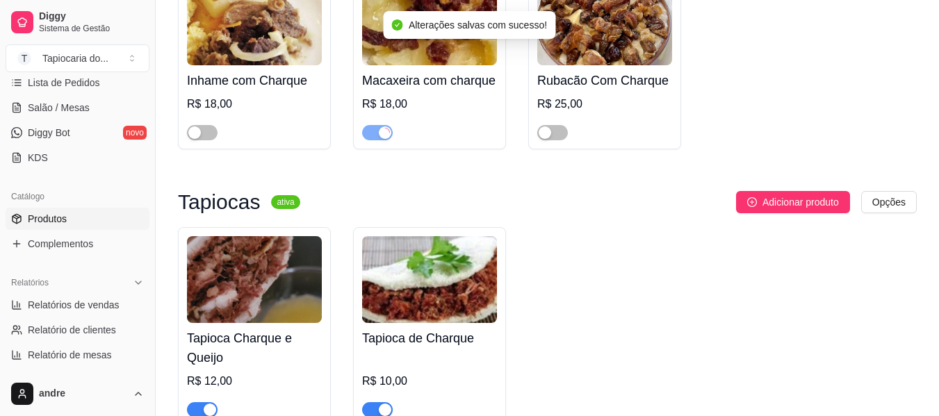
scroll to position [347, 0]
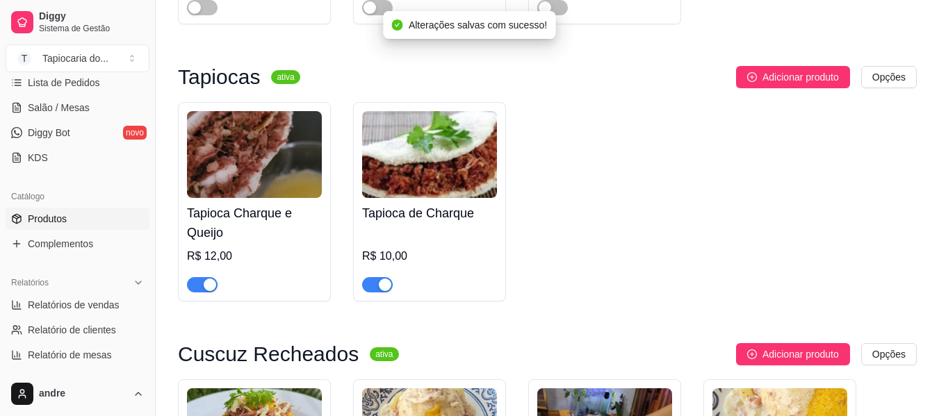
click at [200, 284] on span "button" at bounding box center [202, 284] width 31 height 15
click at [378, 285] on button "button" at bounding box center [377, 284] width 31 height 15
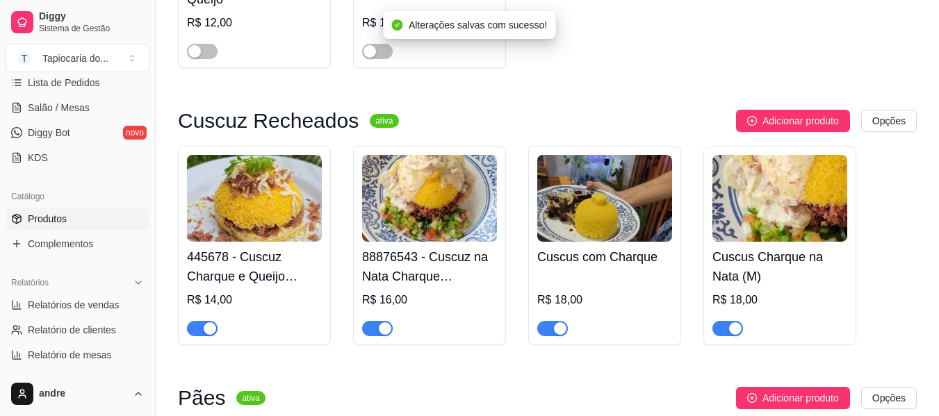
scroll to position [625, 0]
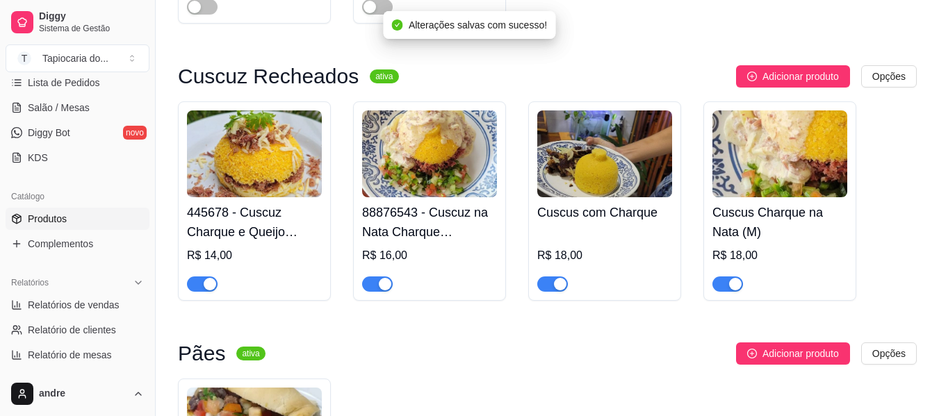
click at [199, 283] on span "button" at bounding box center [202, 284] width 31 height 15
click at [370, 279] on span "button" at bounding box center [377, 284] width 31 height 15
click at [555, 290] on div "button" at bounding box center [560, 284] width 13 height 13
drag, startPoint x: 724, startPoint y: 289, endPoint x: 710, endPoint y: 297, distance: 16.2
click at [726, 290] on span "button" at bounding box center [727, 284] width 31 height 15
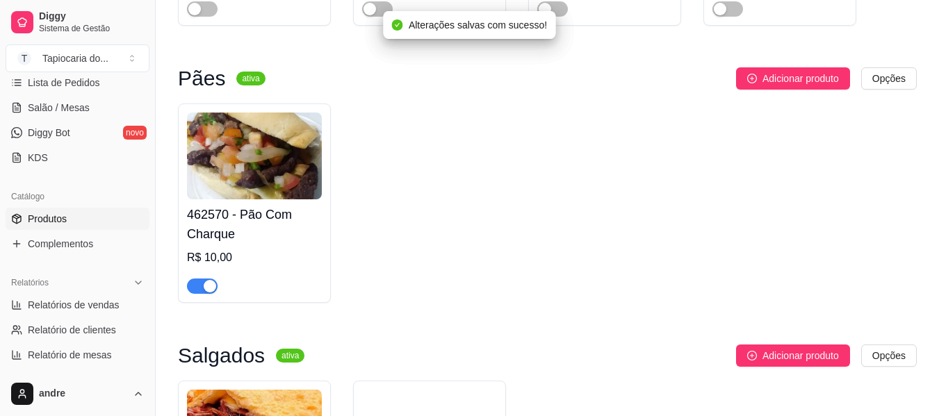
scroll to position [903, 0]
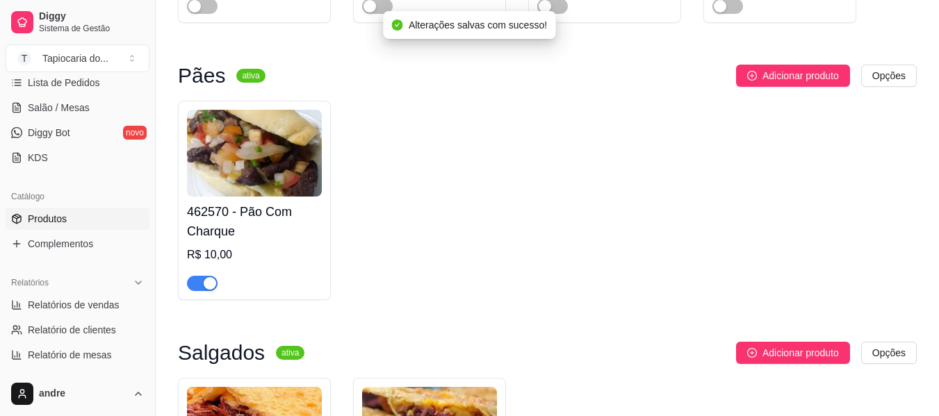
click at [197, 287] on span "button" at bounding box center [202, 283] width 31 height 15
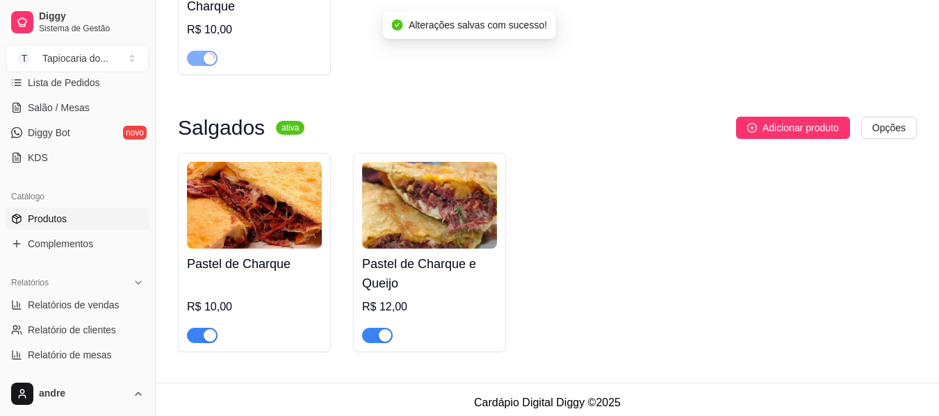
scroll to position [1138, 0]
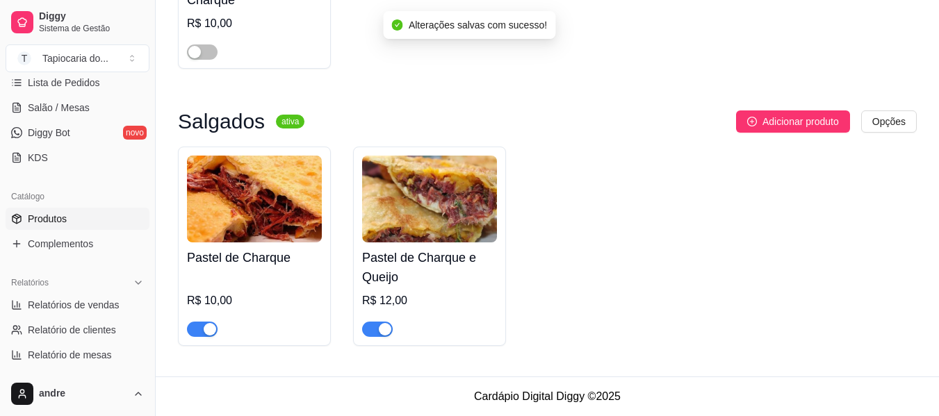
click at [194, 329] on span "button" at bounding box center [202, 329] width 31 height 15
click at [369, 330] on span "button" at bounding box center [377, 329] width 31 height 15
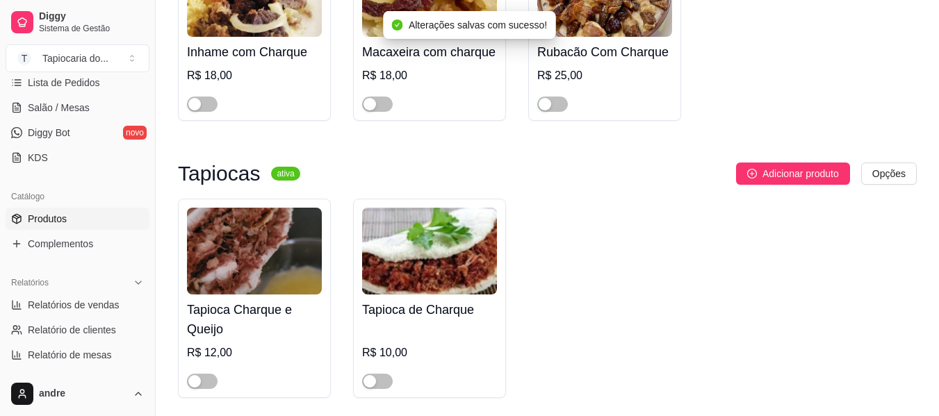
scroll to position [0, 0]
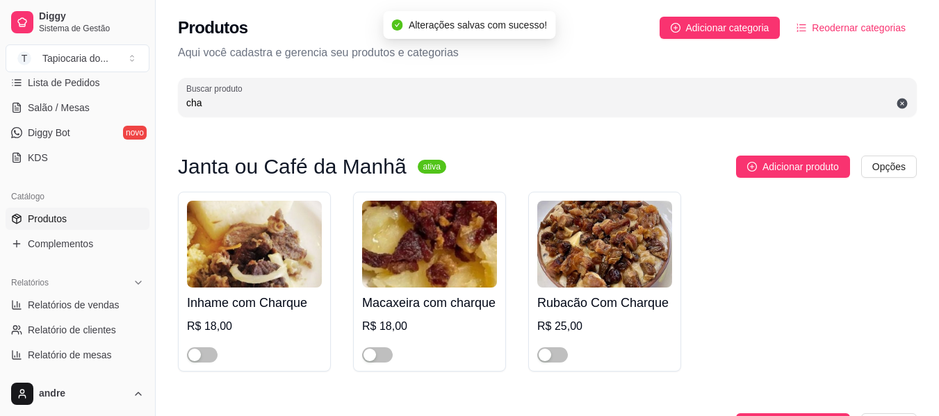
click at [517, 104] on input "cha" at bounding box center [547, 103] width 722 height 14
type input "c"
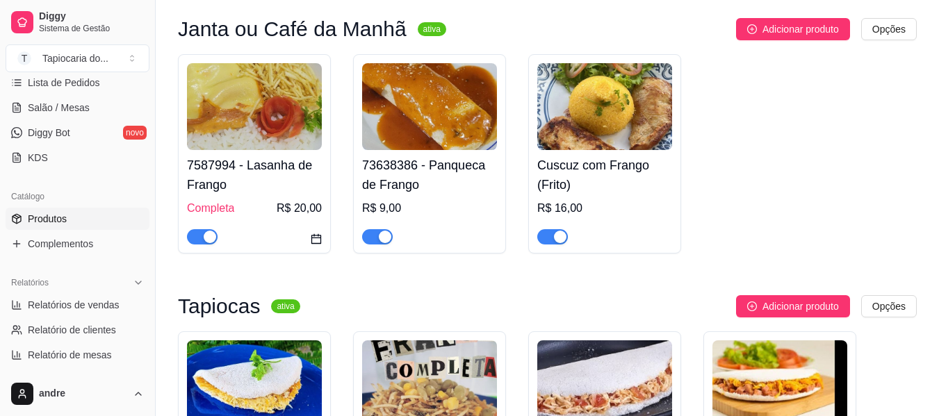
scroll to position [139, 0]
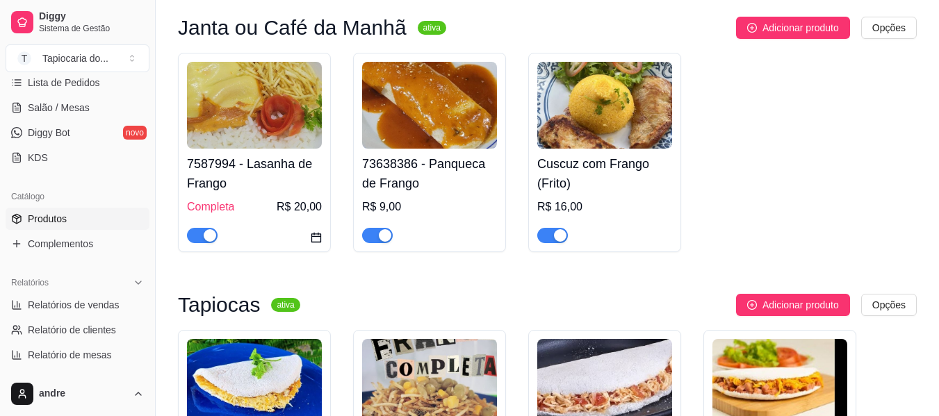
type input "frang"
click at [548, 240] on span "button" at bounding box center [552, 235] width 31 height 15
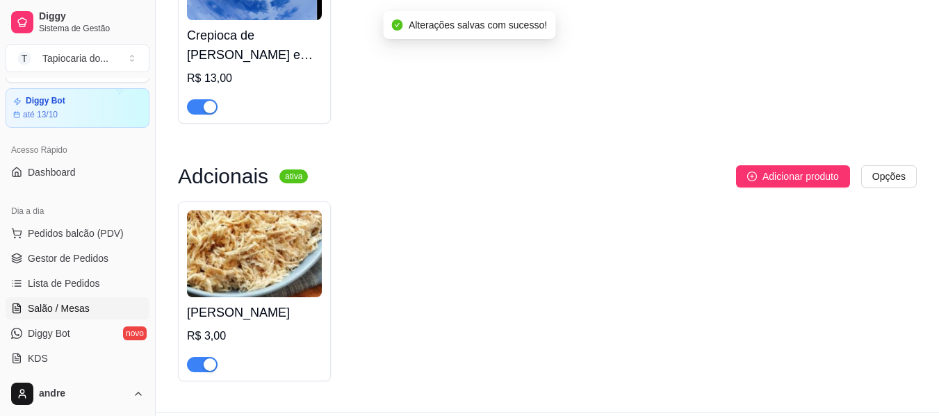
scroll to position [0, 0]
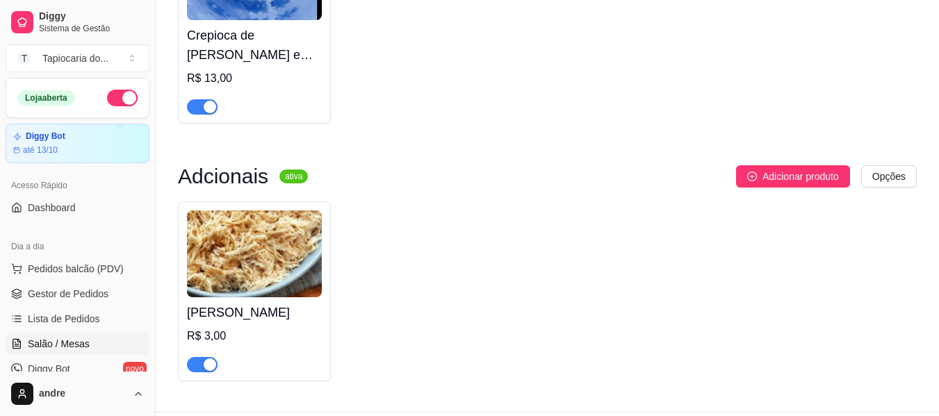
click at [79, 345] on span "Salão / Mesas" at bounding box center [59, 344] width 62 height 14
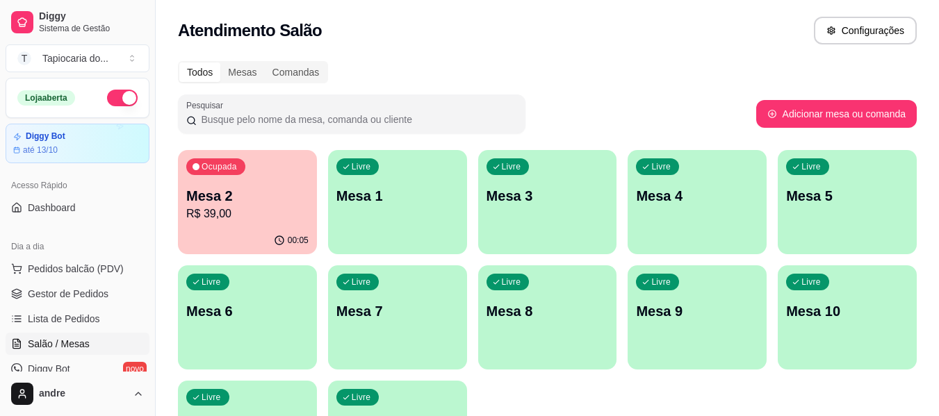
click at [265, 208] on p "R$ 39,00" at bounding box center [247, 214] width 122 height 17
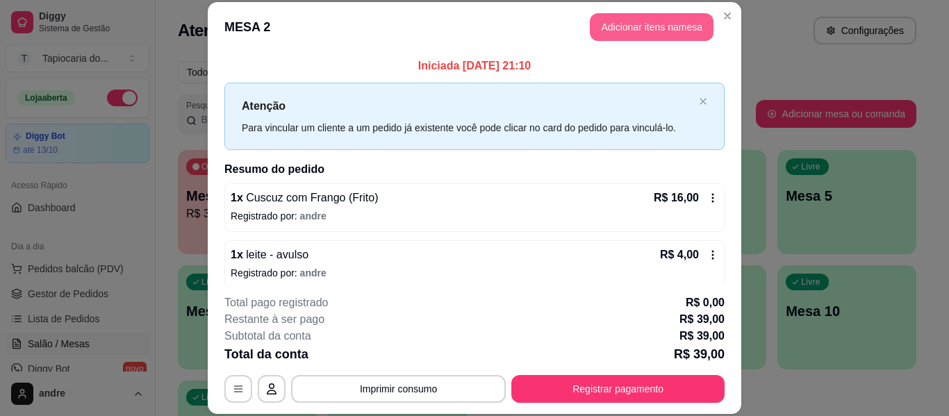
click at [625, 26] on button "Adicionar itens na mesa" at bounding box center [652, 27] width 124 height 28
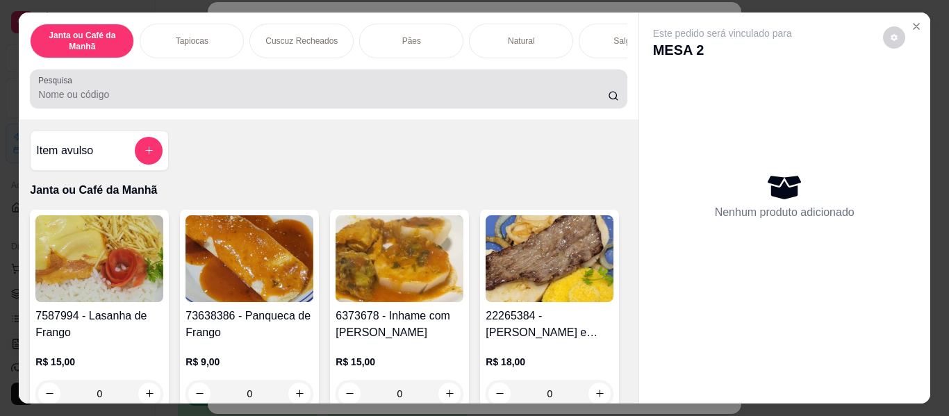
click at [580, 87] on div at bounding box center [328, 89] width 580 height 28
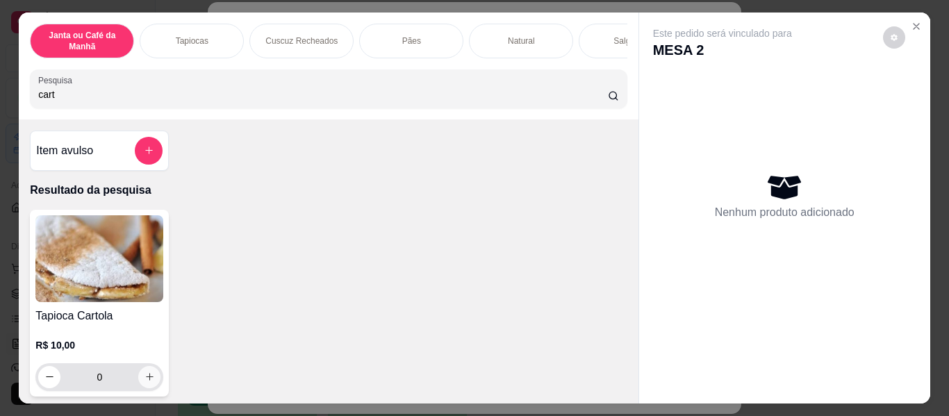
type input "cart"
click at [146, 383] on icon "increase-product-quantity" at bounding box center [150, 378] width 10 height 10
type input "1"
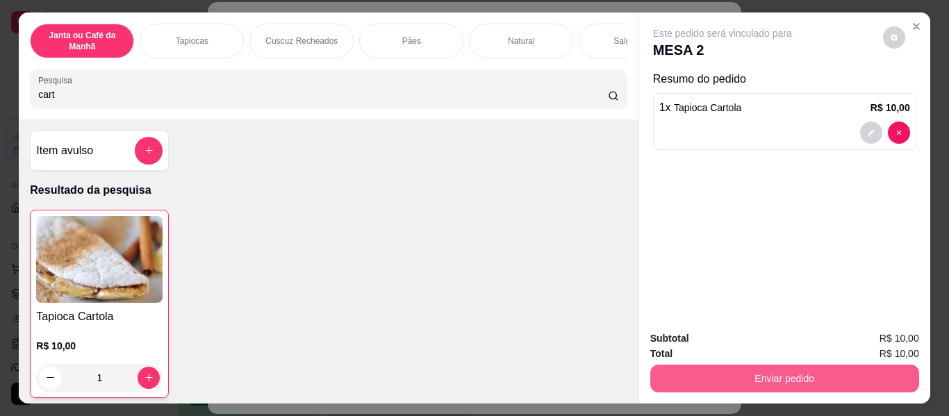
click at [835, 368] on button "Enviar pedido" at bounding box center [784, 379] width 269 height 28
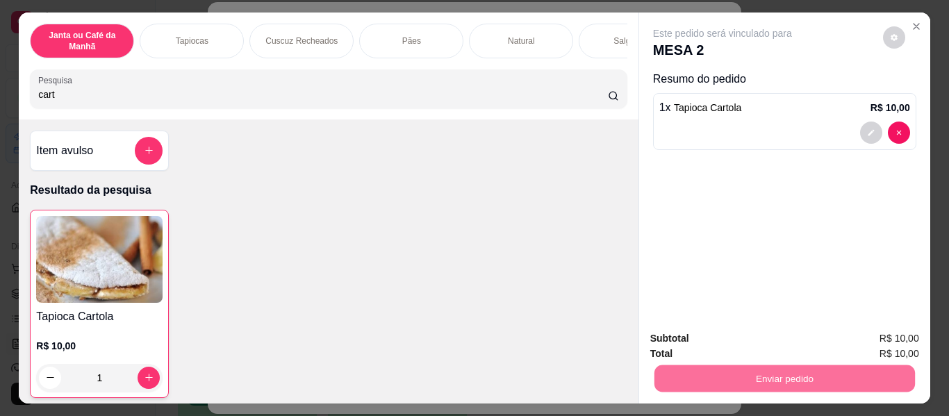
click at [881, 343] on button "Enviar pedido" at bounding box center [883, 340] width 79 height 26
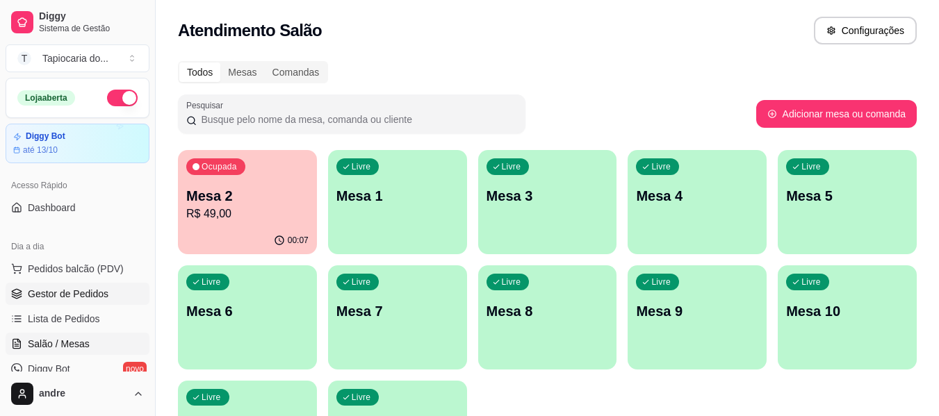
click at [85, 297] on span "Gestor de Pedidos" at bounding box center [68, 294] width 81 height 14
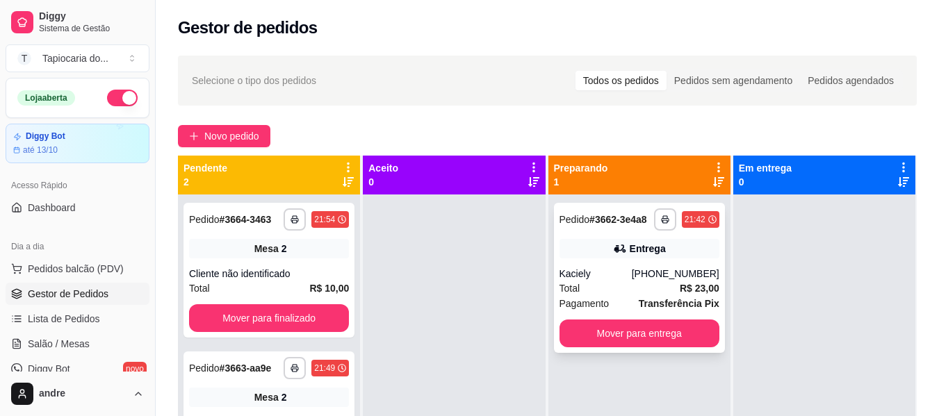
click at [594, 247] on div "Entrega" at bounding box center [639, 248] width 160 height 19
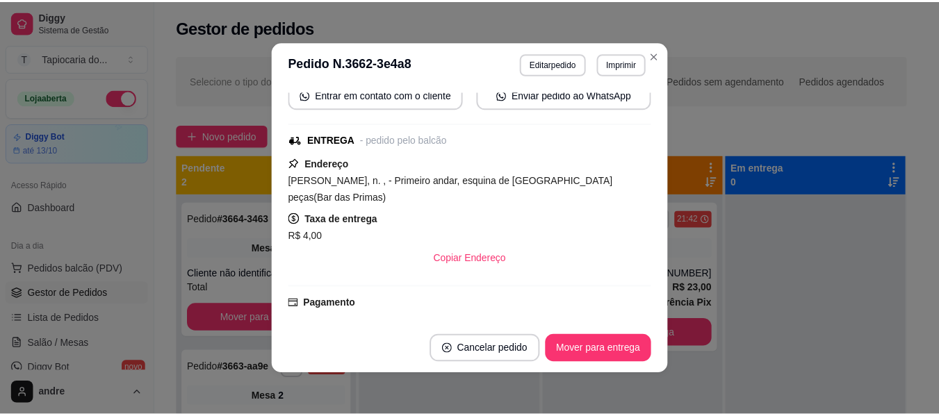
scroll to position [139, 0]
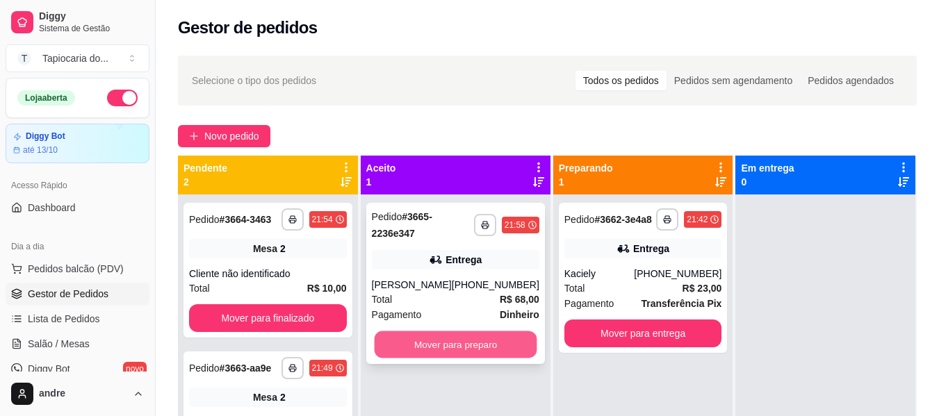
click at [491, 345] on button "Mover para preparo" at bounding box center [455, 345] width 163 height 27
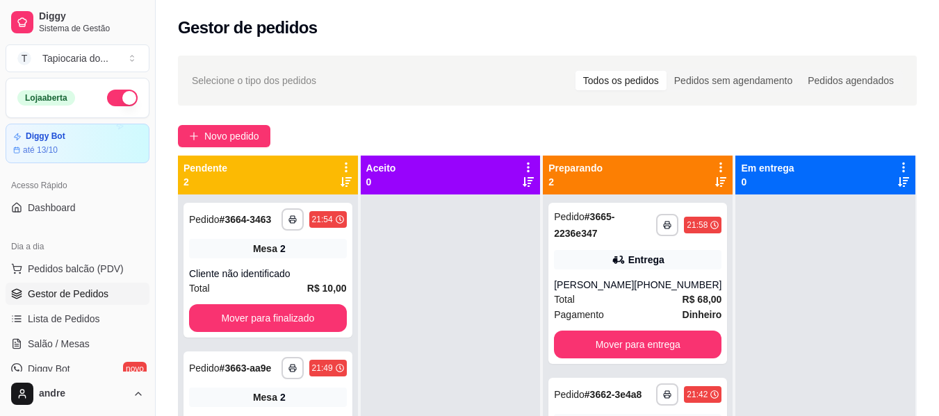
click at [107, 92] on button "button" at bounding box center [122, 98] width 31 height 17
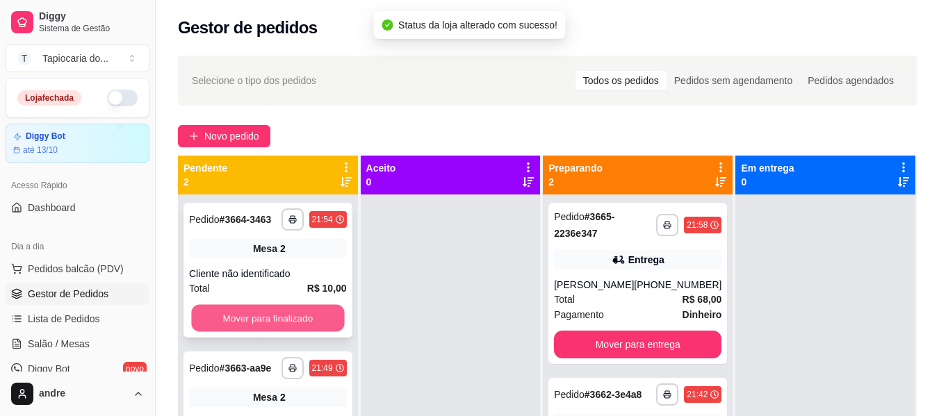
click at [281, 318] on button "Mover para finalizado" at bounding box center [267, 318] width 153 height 27
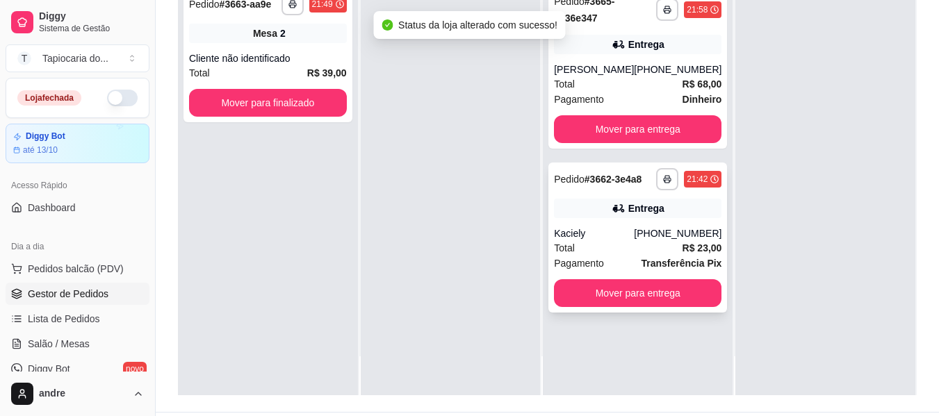
scroll to position [208, 0]
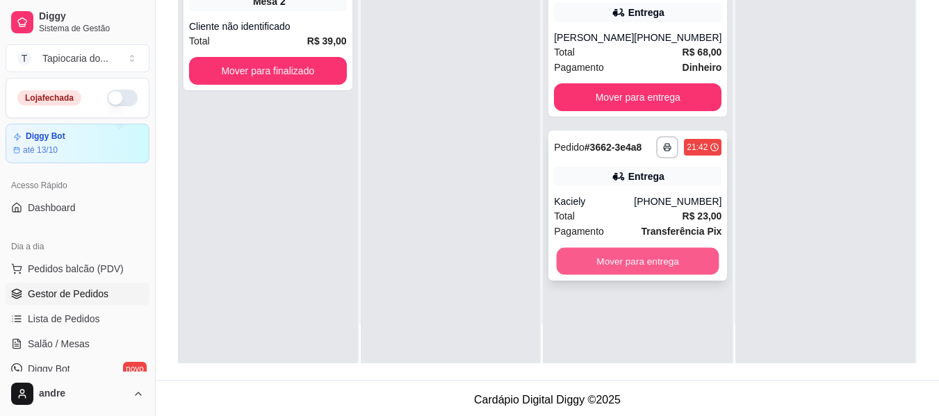
click at [614, 268] on button "Mover para entrega" at bounding box center [638, 261] width 163 height 27
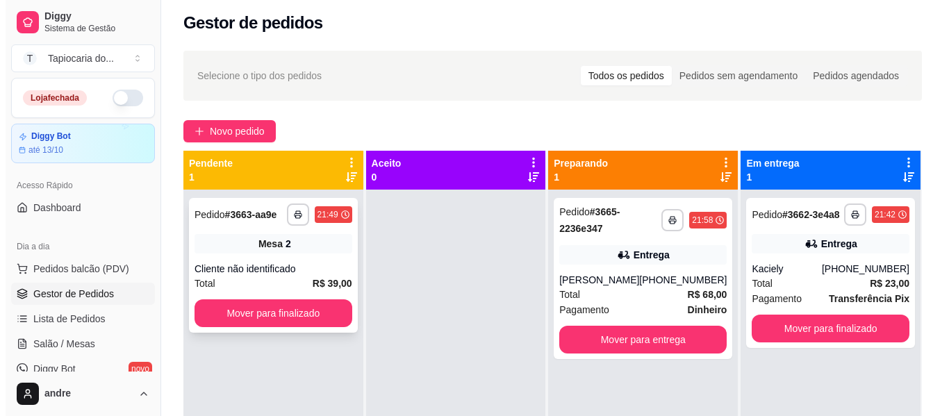
scroll to position [0, 0]
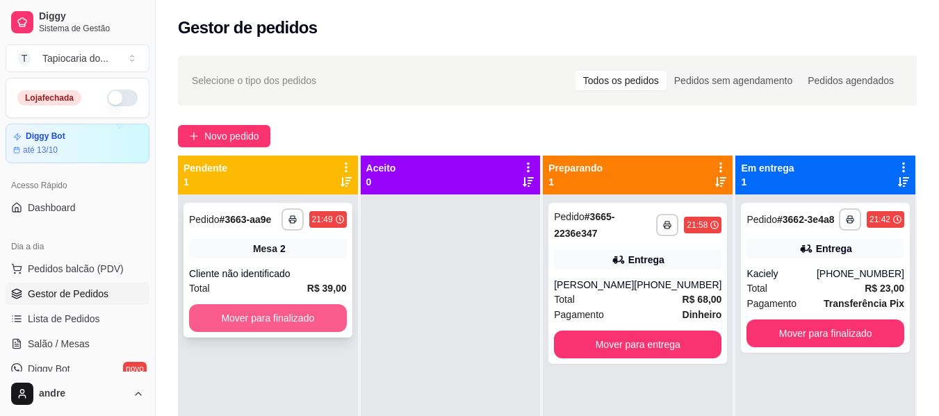
click at [315, 324] on button "Mover para finalizado" at bounding box center [268, 318] width 158 height 28
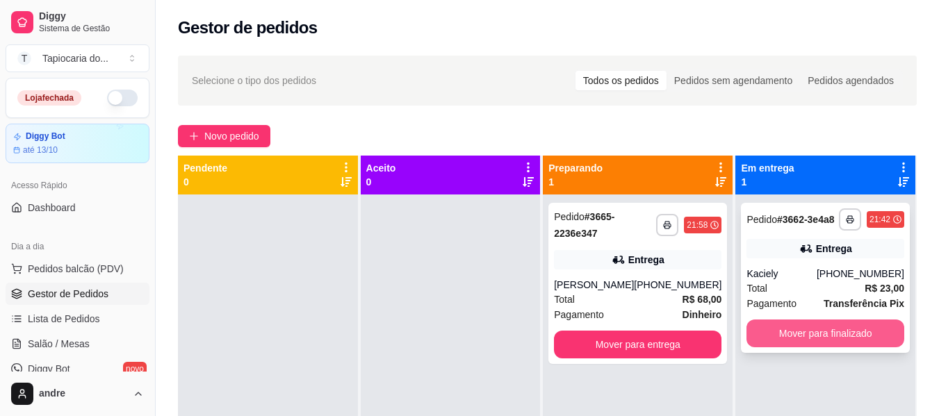
click at [798, 334] on button "Mover para finalizado" at bounding box center [825, 334] width 158 height 28
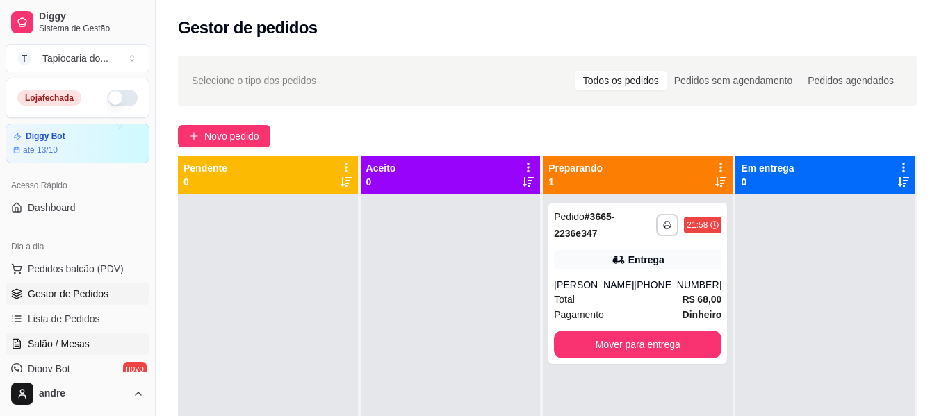
click at [82, 352] on link "Salão / Mesas" at bounding box center [78, 344] width 144 height 22
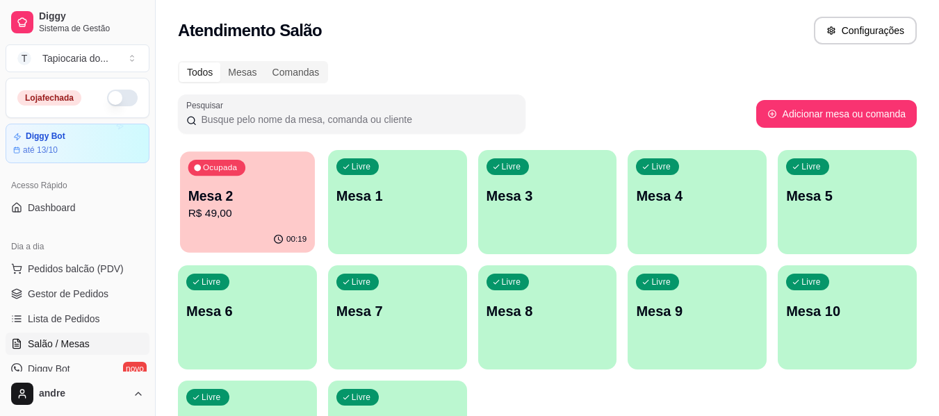
click at [284, 195] on p "Mesa 2" at bounding box center [247, 196] width 119 height 19
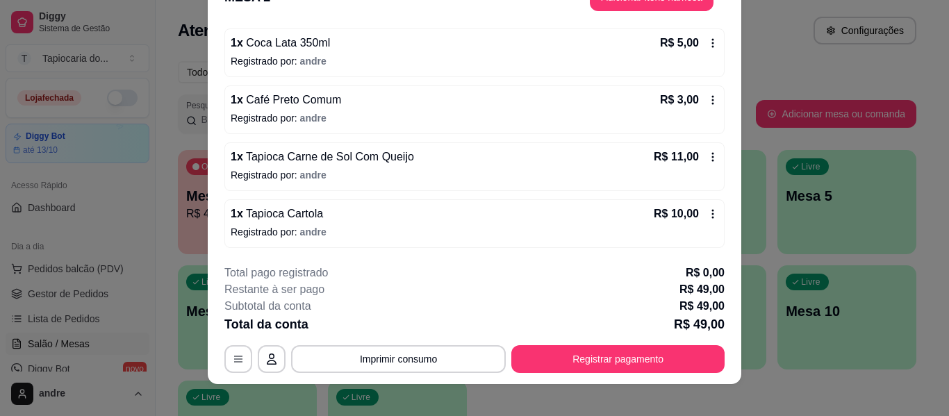
scroll to position [42, 0]
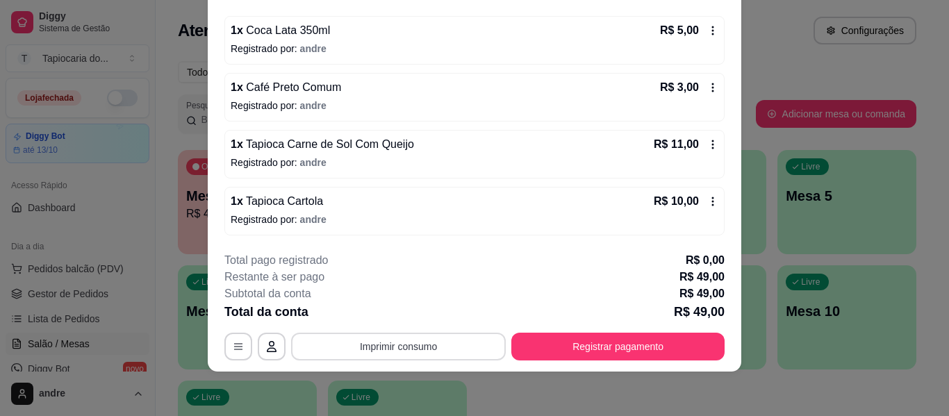
click at [458, 349] on button "Imprimir consumo" at bounding box center [398, 347] width 215 height 28
click at [425, 321] on button "Impressora" at bounding box center [397, 315] width 97 height 22
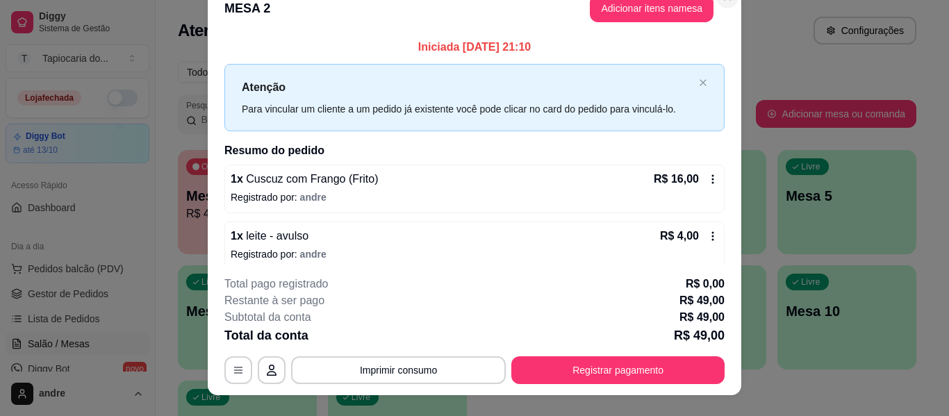
scroll to position [0, 0]
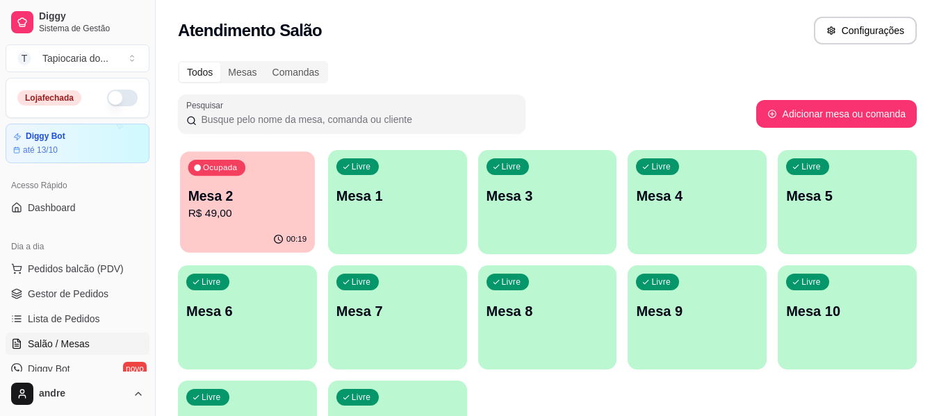
click at [224, 231] on div "00:19" at bounding box center [247, 240] width 135 height 26
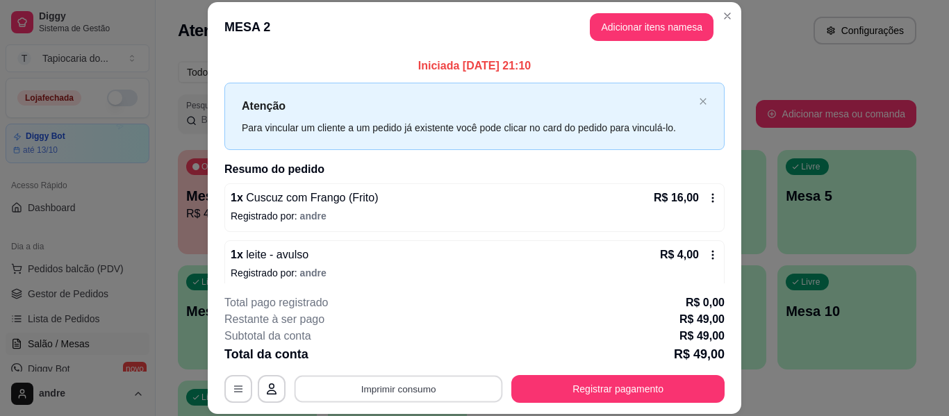
click at [467, 381] on button "Imprimir consumo" at bounding box center [399, 389] width 208 height 27
click at [429, 350] on button "Impressora" at bounding box center [397, 357] width 101 height 22
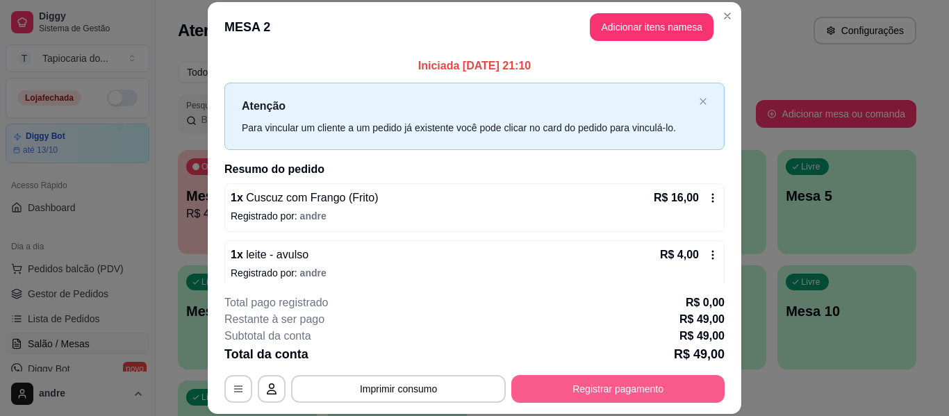
click at [613, 395] on button "Registrar pagamento" at bounding box center [617, 389] width 213 height 28
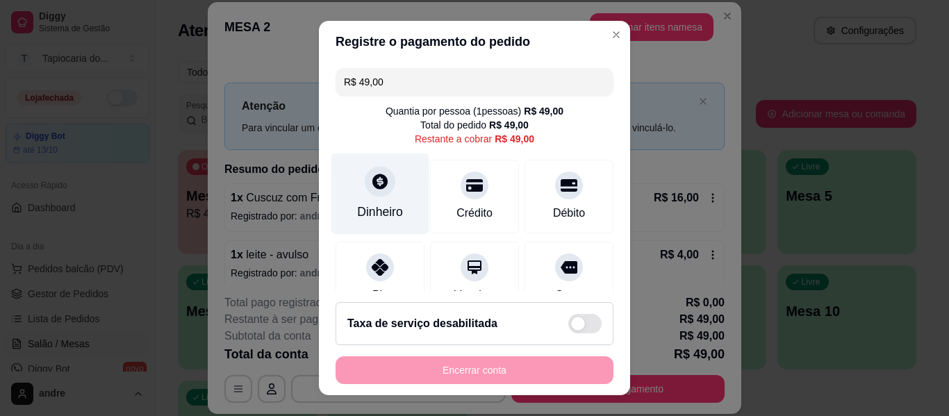
click at [371, 179] on icon at bounding box center [380, 181] width 18 height 18
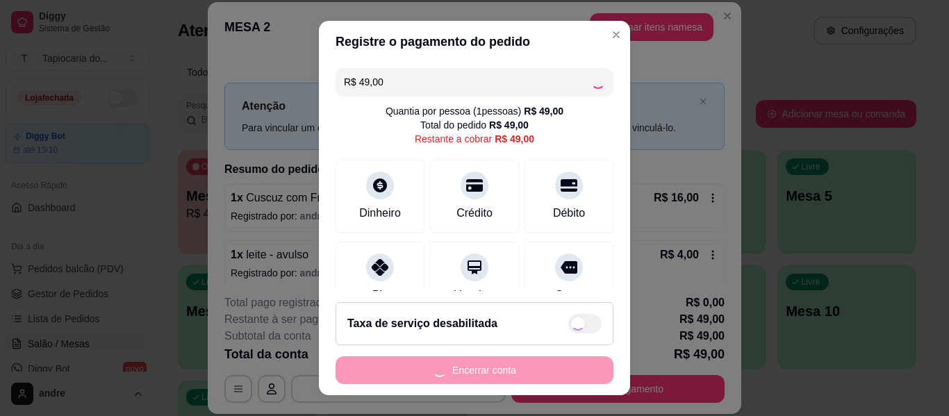
type input "R$ 0,00"
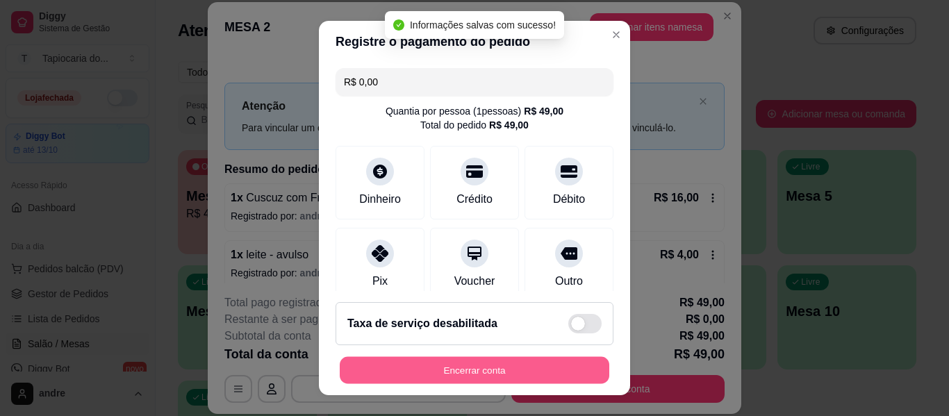
click at [486, 364] on button "Encerrar conta" at bounding box center [475, 370] width 270 height 27
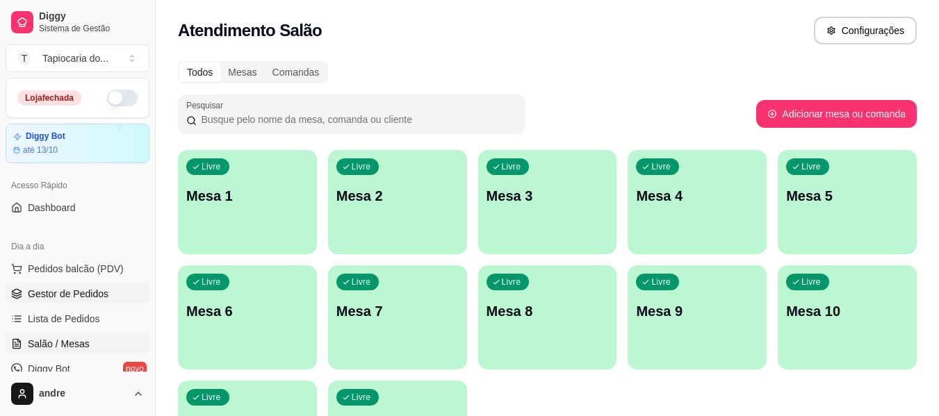
click at [45, 294] on span "Gestor de Pedidos" at bounding box center [68, 294] width 81 height 14
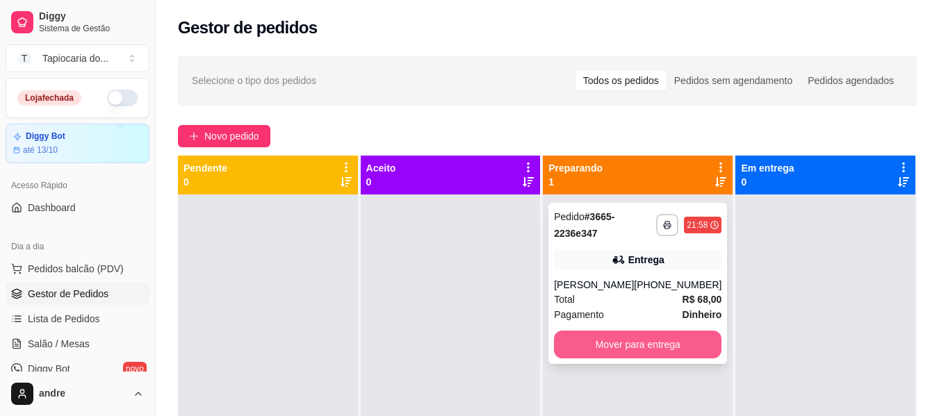
click at [614, 339] on button "Mover para entrega" at bounding box center [637, 345] width 167 height 28
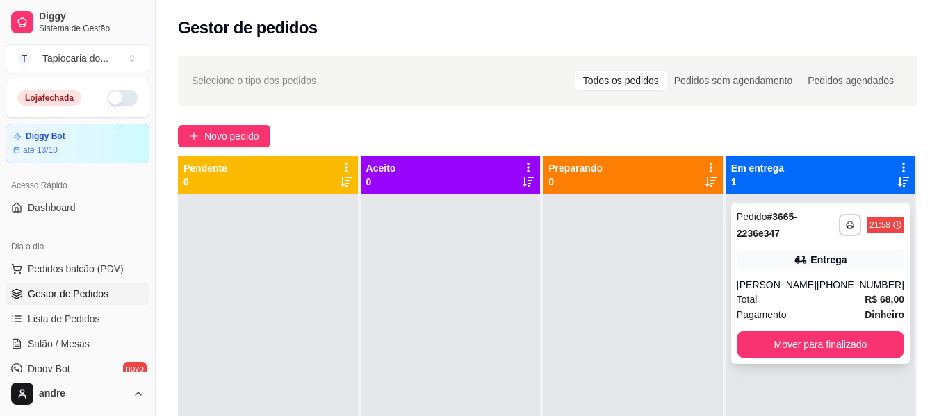
click at [797, 277] on div "**********" at bounding box center [820, 283] width 179 height 161
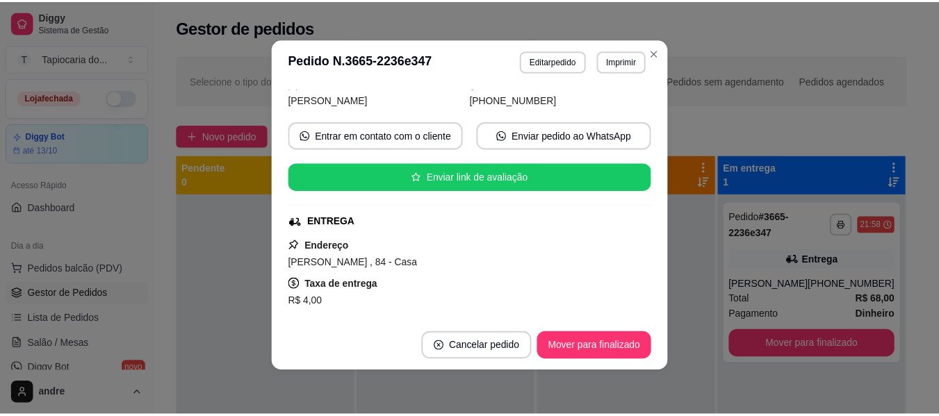
scroll to position [95, 0]
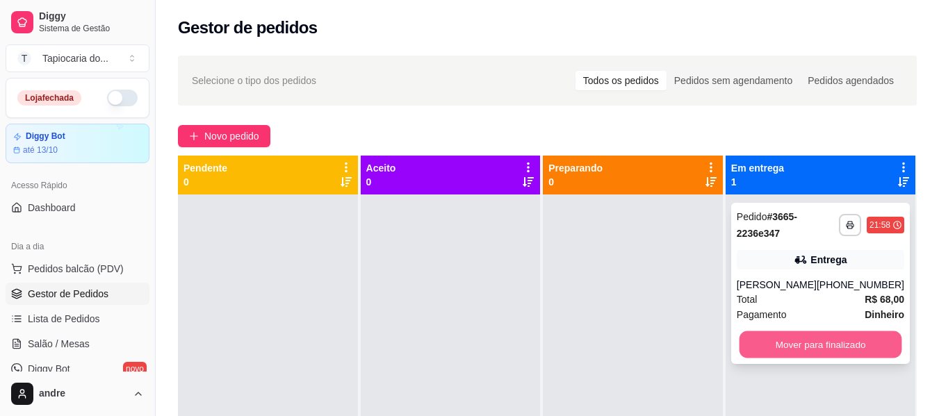
click at [765, 357] on button "Mover para finalizado" at bounding box center [820, 345] width 163 height 27
